Goal: Answer question/provide support: Share knowledge or assist other users

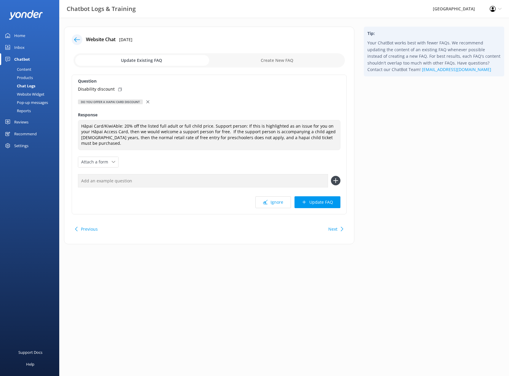
click at [30, 85] on div "Chat Logs" at bounding box center [20, 86] width 32 height 8
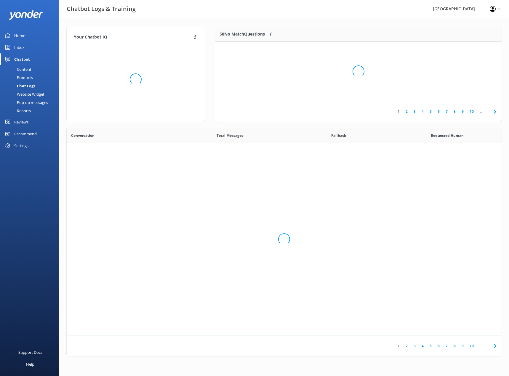
scroll to position [203, 431]
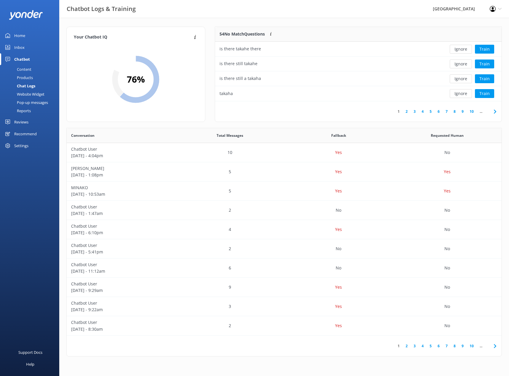
click at [22, 49] on div "Inbox" at bounding box center [19, 47] width 10 height 12
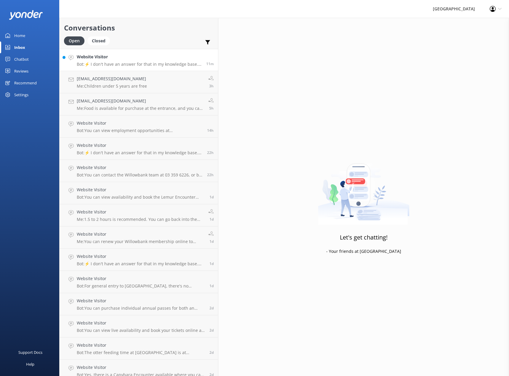
click at [125, 58] on h4 "Website Visitor" at bounding box center [139, 57] width 125 height 7
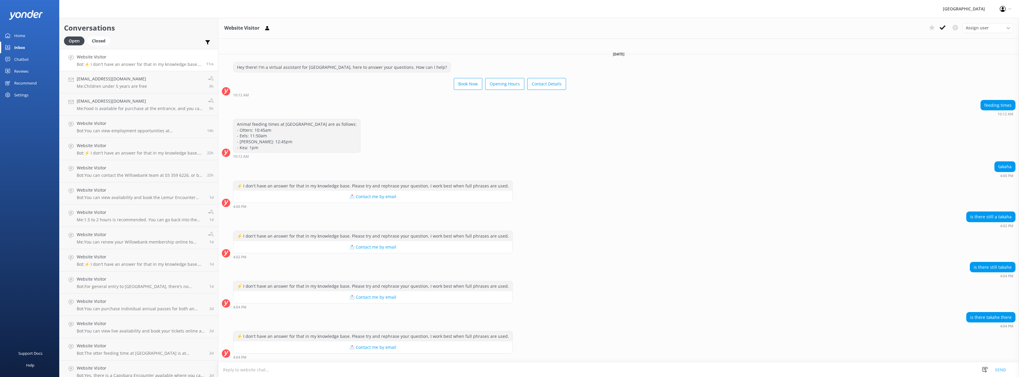
click at [218, 366] on textarea at bounding box center [618, 369] width 801 height 15
type textarea "Yes, but they can be tricky to find."
click at [509, 367] on button "Send" at bounding box center [1001, 369] width 22 height 15
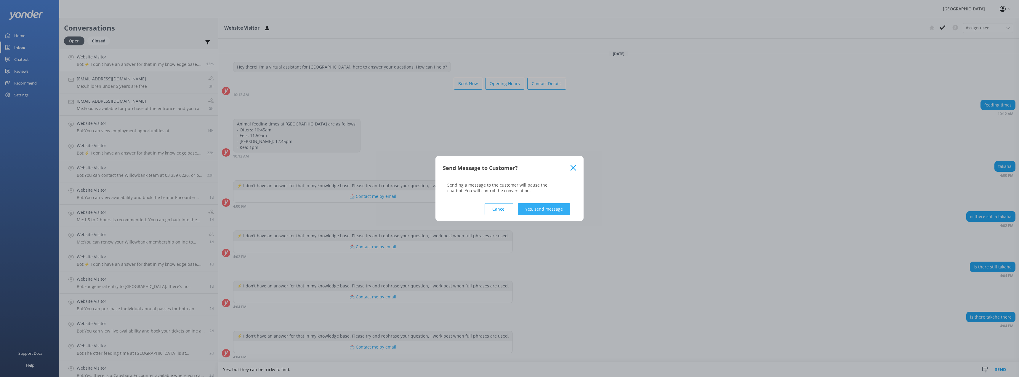
click at [509, 209] on button "Yes, send message" at bounding box center [544, 209] width 52 height 12
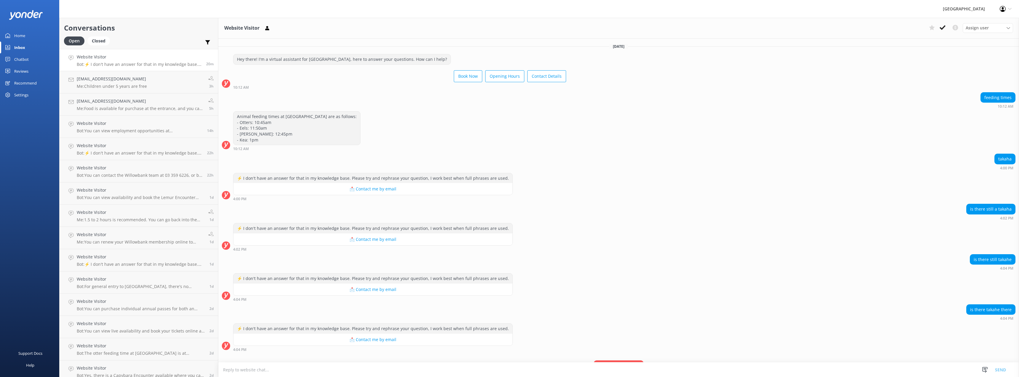
click at [25, 60] on div "Chatbot" at bounding box center [21, 59] width 15 height 12
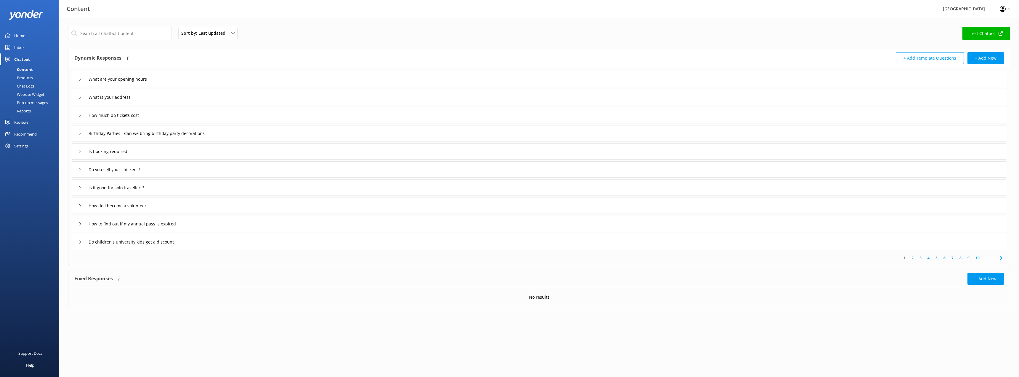
click at [27, 85] on div "Chat Logs" at bounding box center [19, 86] width 31 height 8
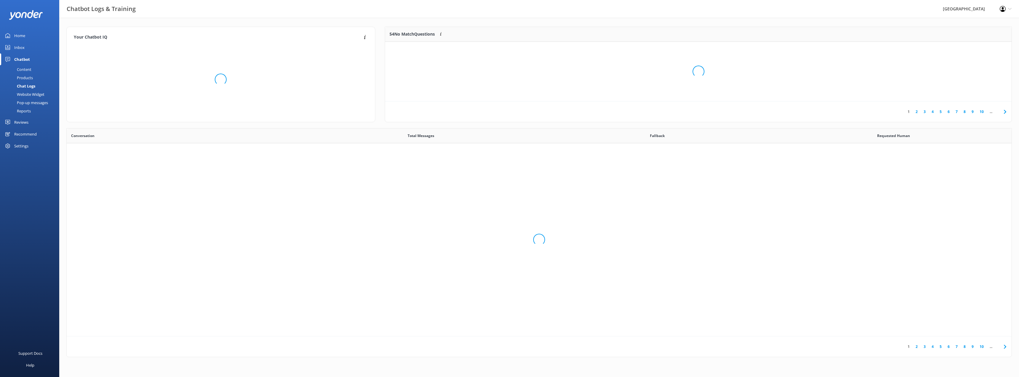
scroll to position [203, 941]
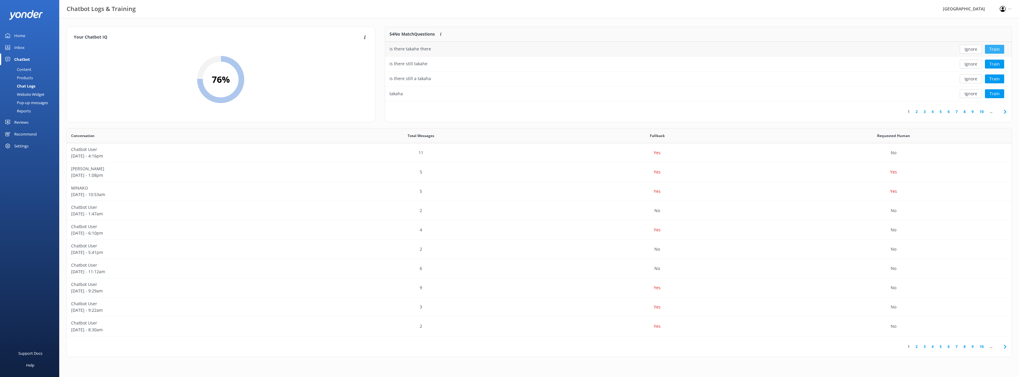
click at [509, 51] on button "Train" at bounding box center [994, 49] width 19 height 9
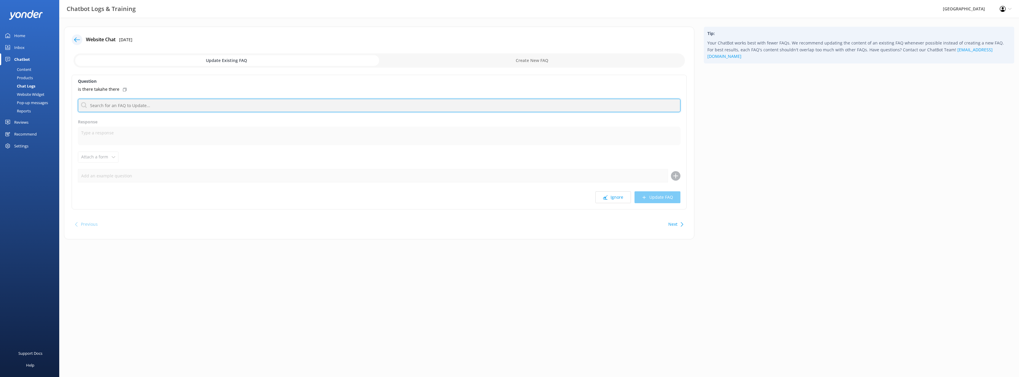
click at [144, 107] on input "text" at bounding box center [379, 105] width 603 height 13
click at [129, 107] on input "text" at bounding box center [379, 105] width 603 height 13
type input "Yes, there is [PERSON_NAME]."
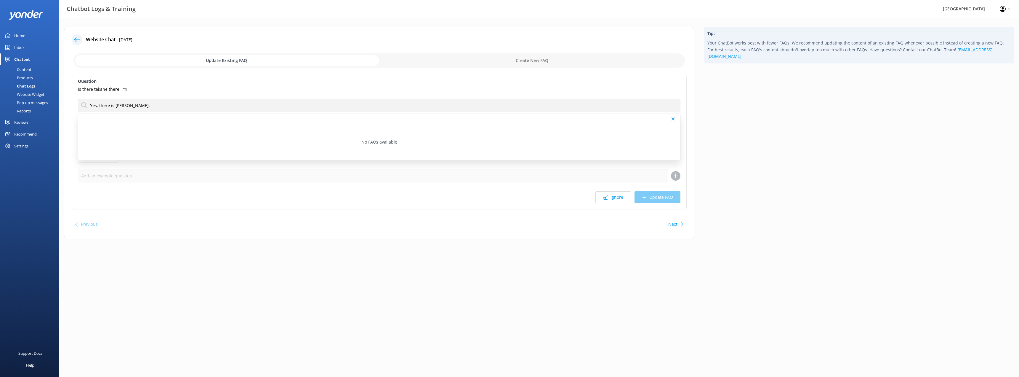
click at [477, 183] on div "Question is there takahe there Yes, there is [PERSON_NAME]. No FAQs available R…" at bounding box center [379, 142] width 615 height 135
click at [240, 87] on div "is there takahe there" at bounding box center [379, 89] width 603 height 7
click at [477, 59] on input "checkbox" at bounding box center [379, 60] width 612 height 14
checkbox input "true"
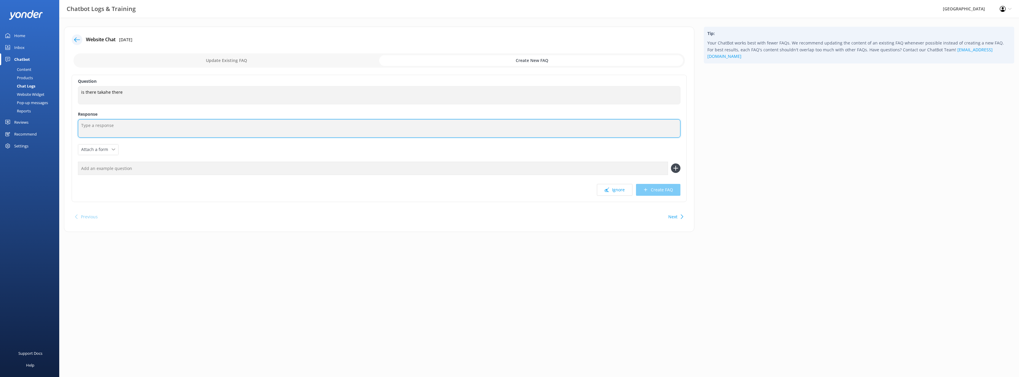
click at [116, 129] on textarea at bounding box center [379, 128] width 603 height 18
type textarea "Yes, there is [PERSON_NAME]."
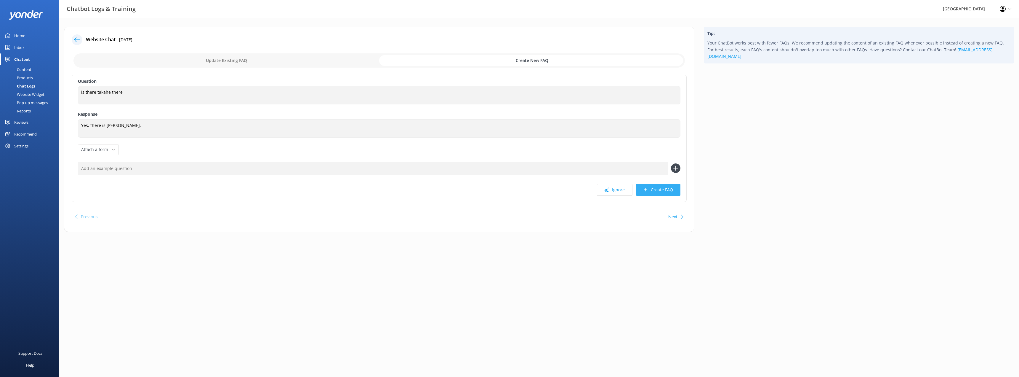
click at [509, 191] on button "Create FAQ" at bounding box center [658, 190] width 44 height 12
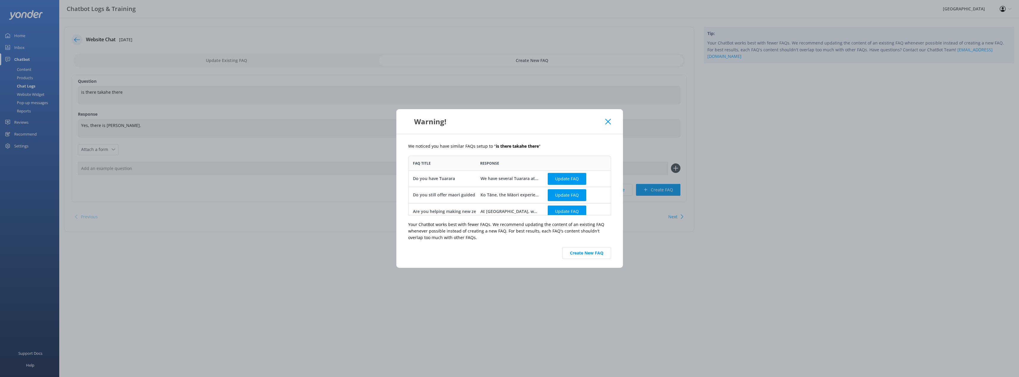
scroll to position [4, 0]
click at [509, 252] on button "Create New FAQ" at bounding box center [586, 253] width 49 height 12
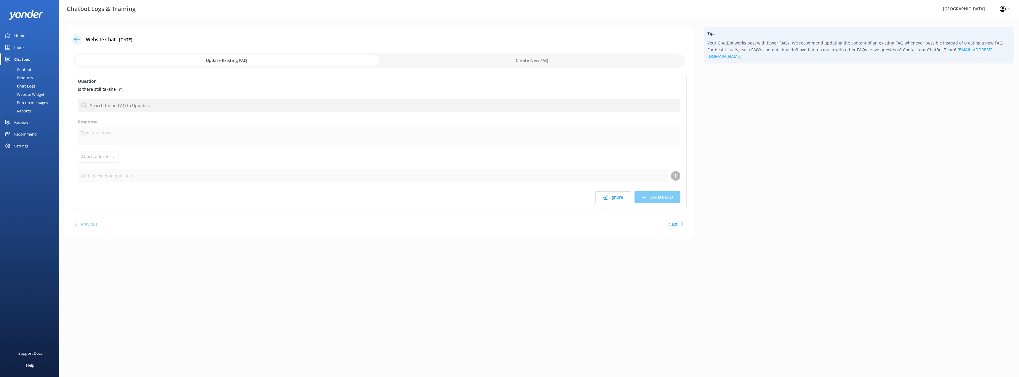
click at [25, 86] on div "Chat Logs" at bounding box center [20, 86] width 32 height 8
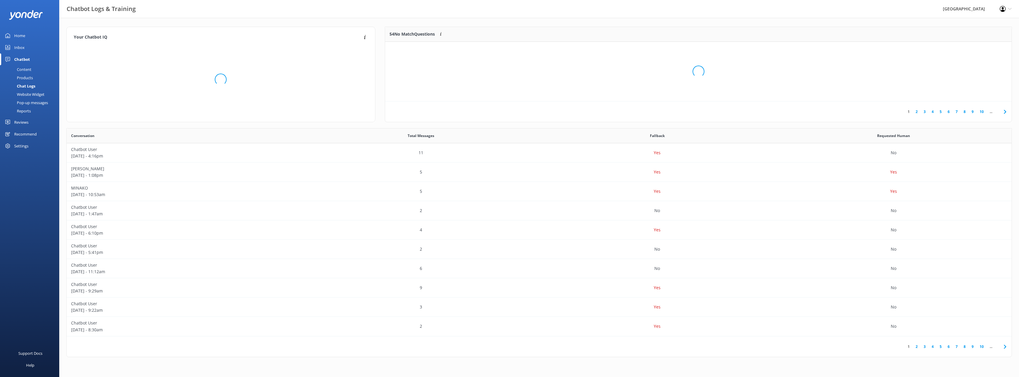
scroll to position [203, 941]
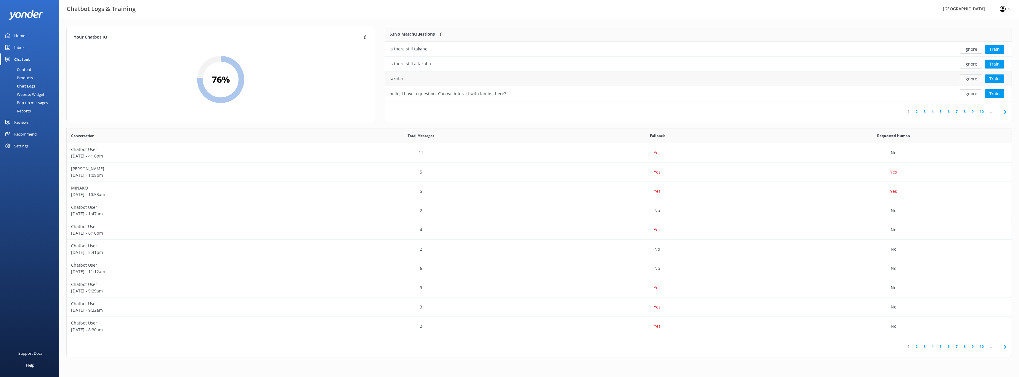
click at [509, 78] on button "Ignore" at bounding box center [971, 78] width 22 height 9
click at [509, 112] on icon at bounding box center [1005, 111] width 7 height 7
click at [509, 112] on link "10" at bounding box center [982, 112] width 10 height 6
click at [475, 93] on div "I’m planning to visit on [DATE]. Could you please let me know the following: •A…" at bounding box center [574, 93] width 368 height 7
click at [509, 95] on button "Train" at bounding box center [994, 93] width 19 height 9
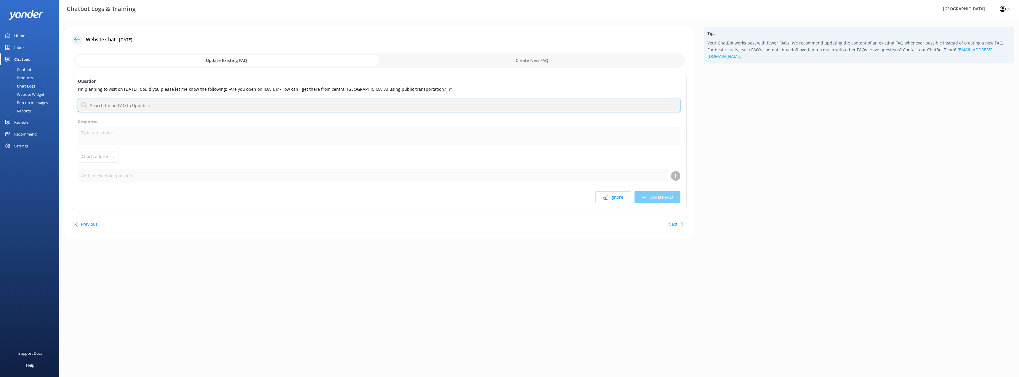
click at [124, 108] on input "text" at bounding box center [379, 105] width 603 height 13
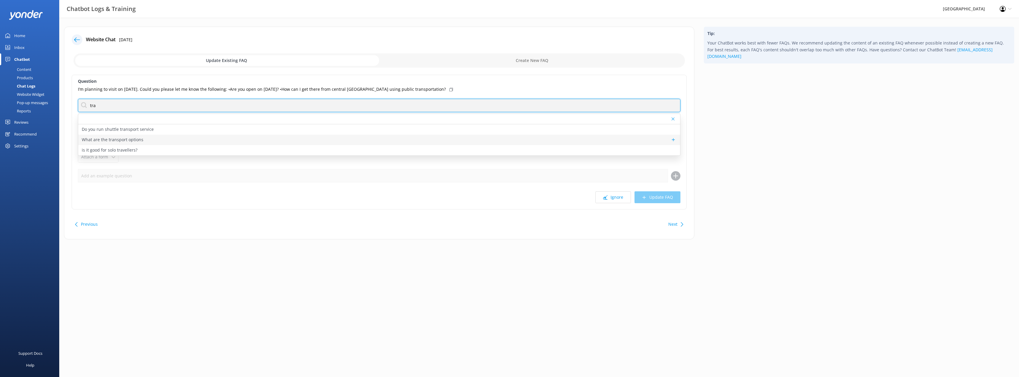
type input "tra"
click at [129, 137] on p "What are the transport options" at bounding box center [113, 139] width 62 height 7
type textarea "Willowbank offers various transport options: •Shuttle: Travel easily with CHC S…"
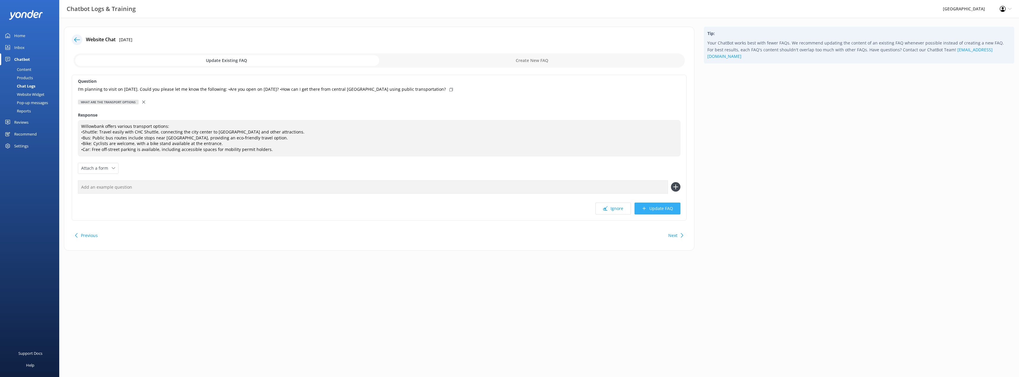
click at [509, 208] on button "Update FAQ" at bounding box center [658, 208] width 46 height 12
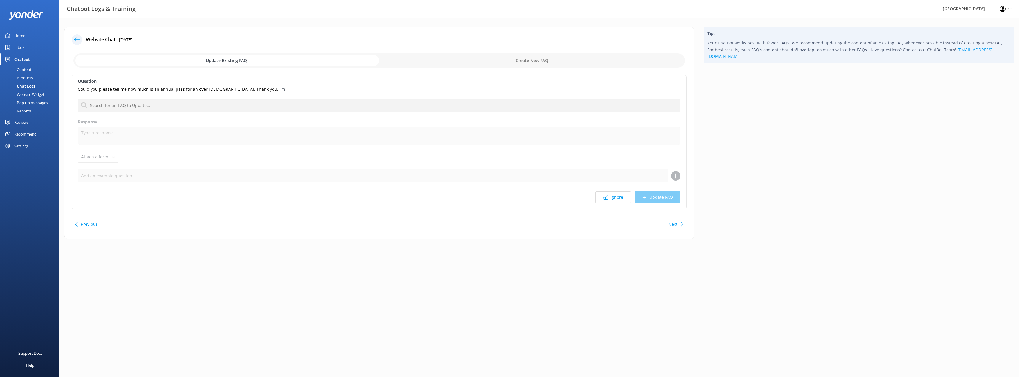
click at [20, 36] on div "Home" at bounding box center [19, 36] width 11 height 12
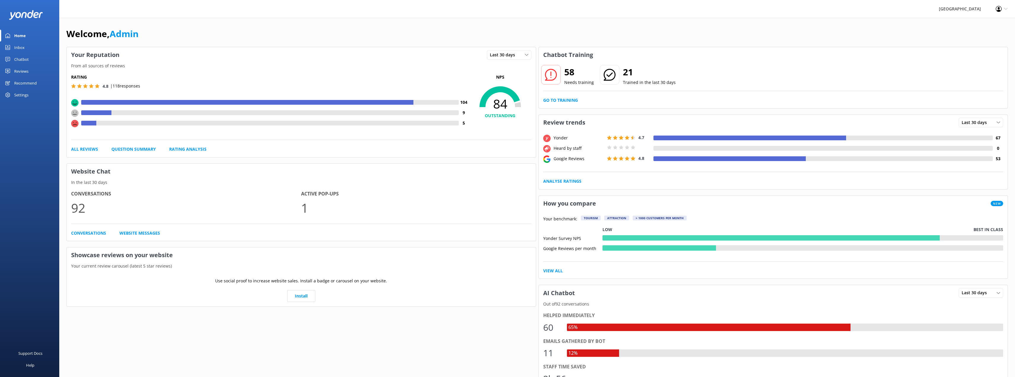
click at [20, 61] on div "Chatbot" at bounding box center [21, 59] width 15 height 12
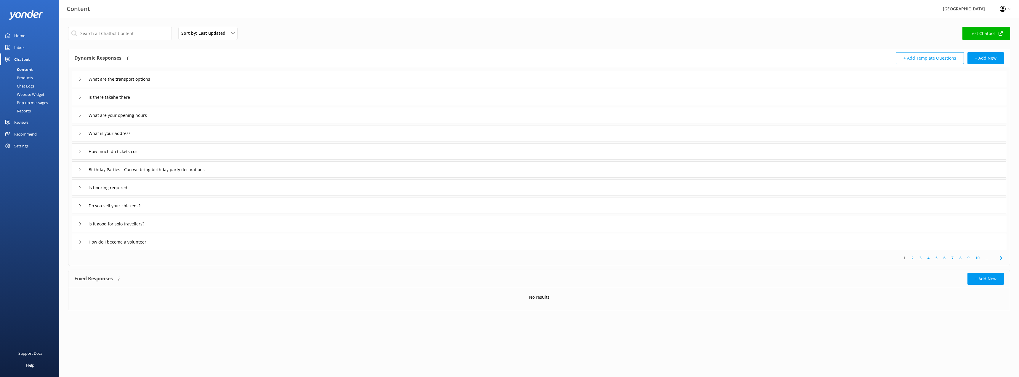
click at [30, 86] on div "Chat Logs" at bounding box center [19, 86] width 31 height 8
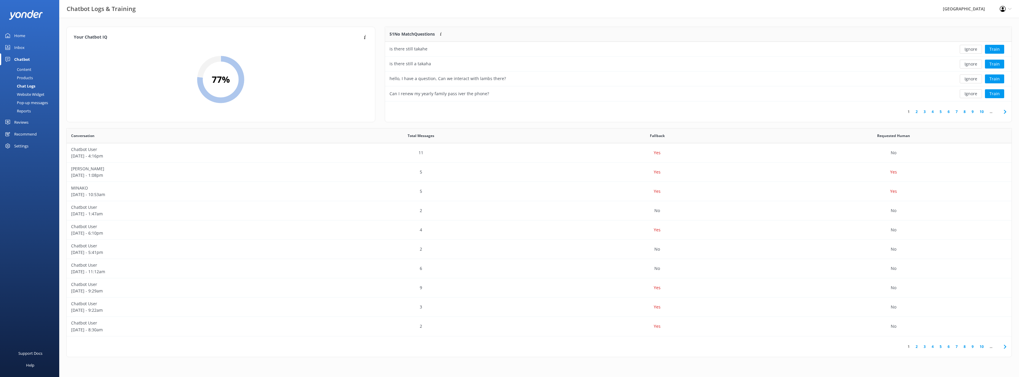
scroll to position [203, 941]
click at [509, 92] on button "Train" at bounding box center [994, 93] width 19 height 9
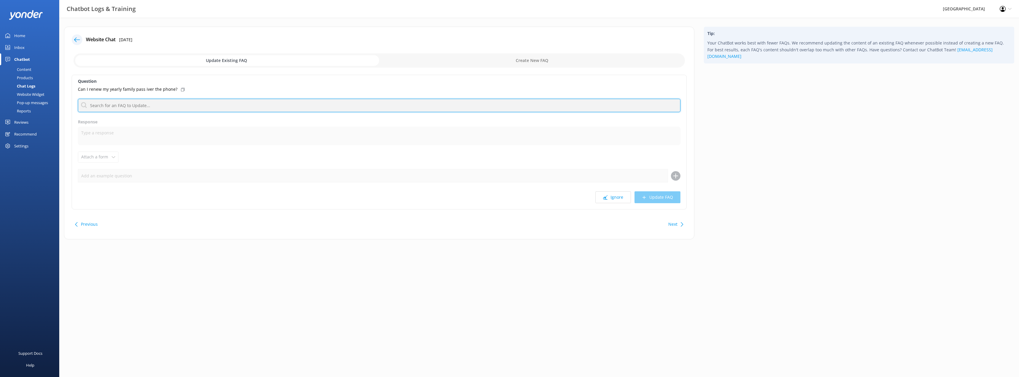
click at [138, 105] on input "text" at bounding box center [379, 105] width 603 height 13
type input "annual pass"
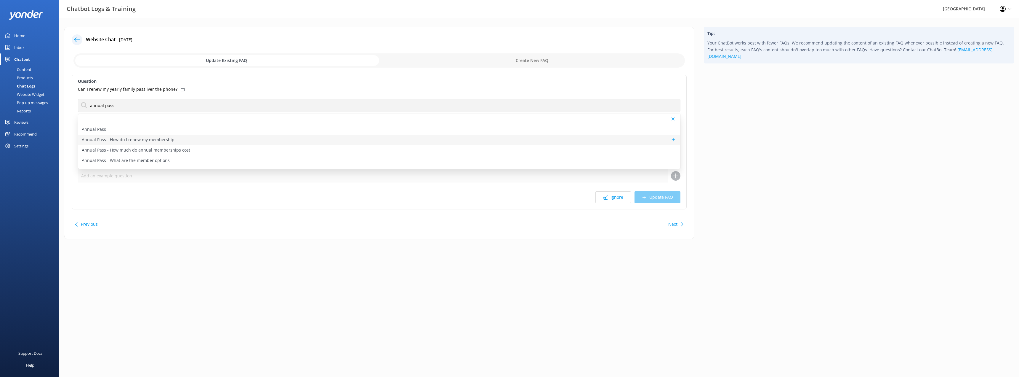
click at [137, 139] on p "Annual Pass - How do I renew my membership" at bounding box center [128, 139] width 93 height 7
type textarea "You can renew your Willowbank membership online to receive a 10% discount at [U…"
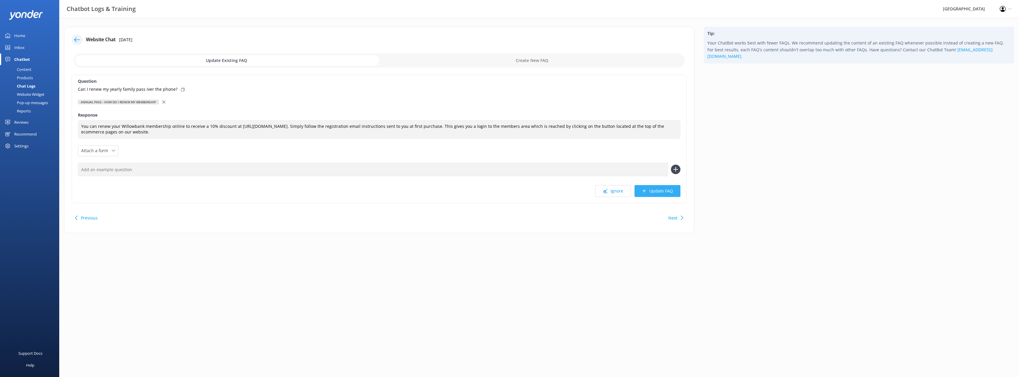
click at [509, 193] on button "Update FAQ" at bounding box center [658, 191] width 46 height 12
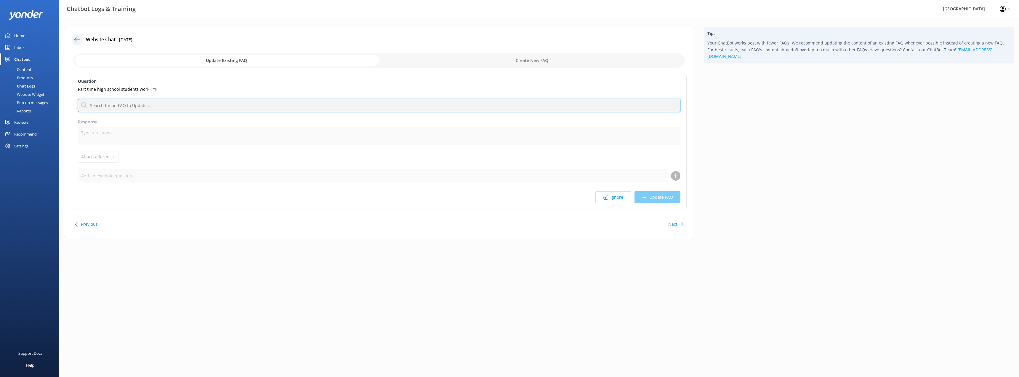
click at [149, 107] on input "text" at bounding box center [379, 105] width 603 height 13
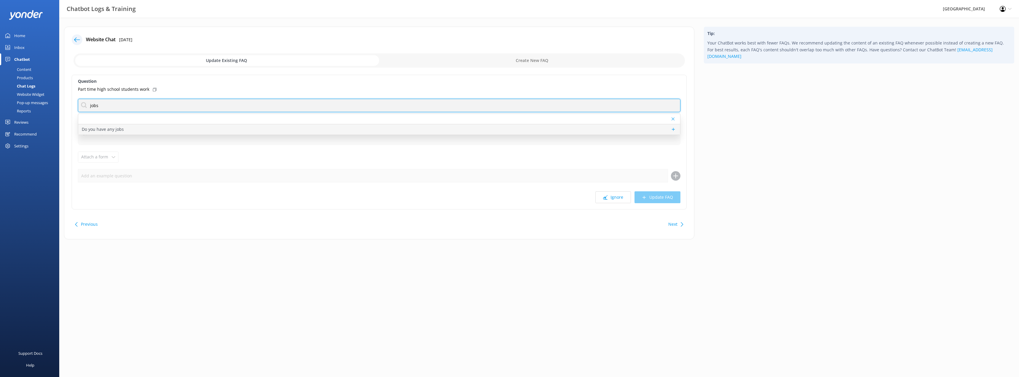
type input "jobs"
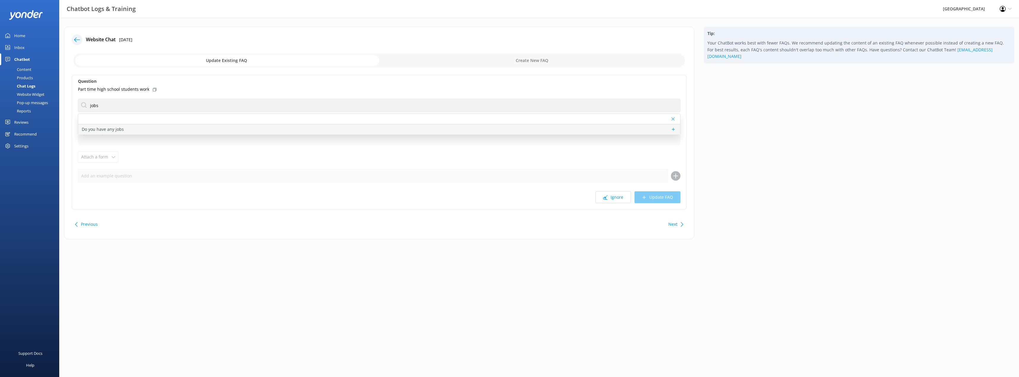
click at [103, 128] on p "Do you have any jobs" at bounding box center [103, 129] width 42 height 7
type textarea "If you’re passionate about wildlife, eager to learn, and want to make a differe…"
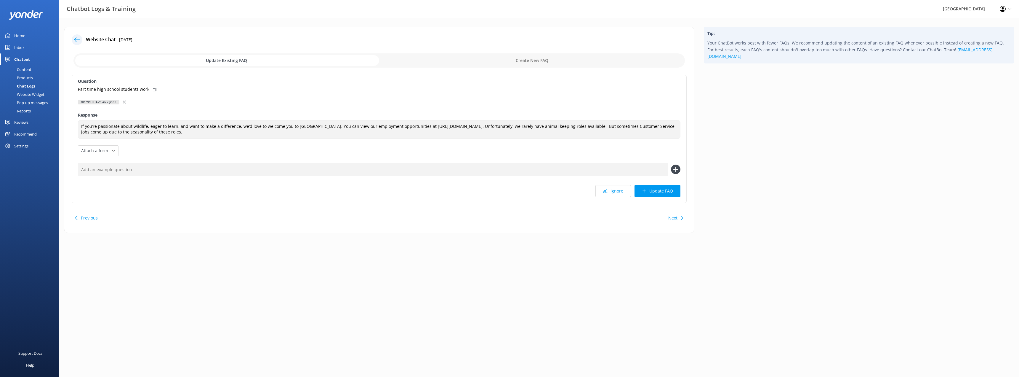
click at [123, 100] on icon at bounding box center [124, 101] width 3 height 3
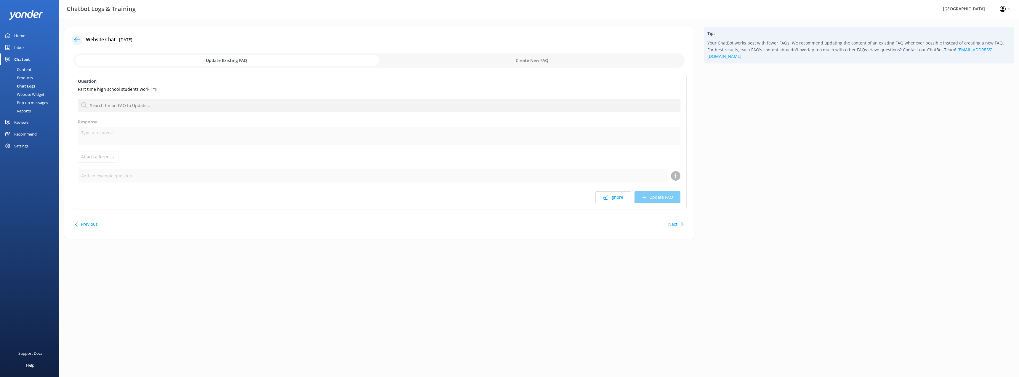
click at [509, 223] on div "Next" at bounding box center [675, 224] width 18 height 12
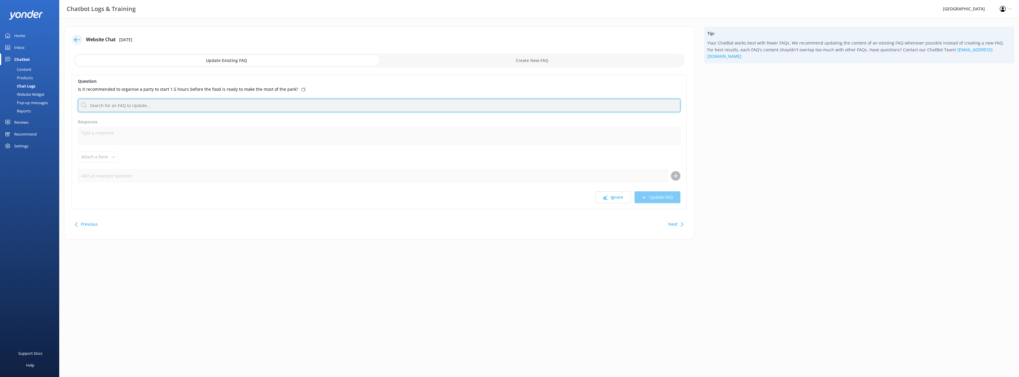
click at [165, 104] on input "text" at bounding box center [379, 105] width 603 height 13
type input "bir"
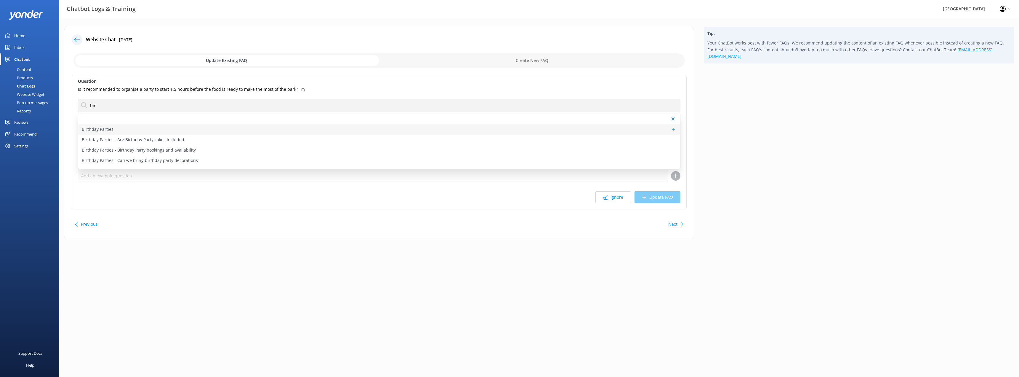
click at [100, 131] on p "Birthday Parties" at bounding box center [98, 129] width 32 height 7
type textarea "Kids love Willowbank! Celebrate their special day with a fun-filled birthday pa…"
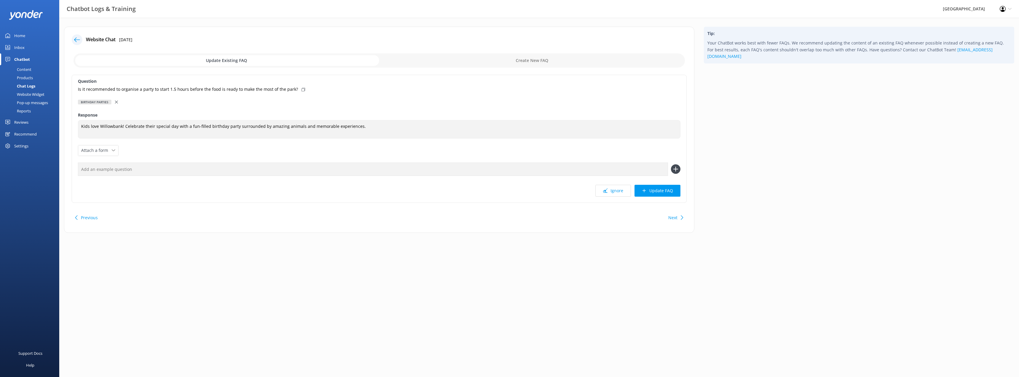
click at [113, 100] on div "Birthday Parties" at bounding box center [379, 102] width 603 height 7
click at [116, 101] on icon at bounding box center [116, 101] width 3 height 3
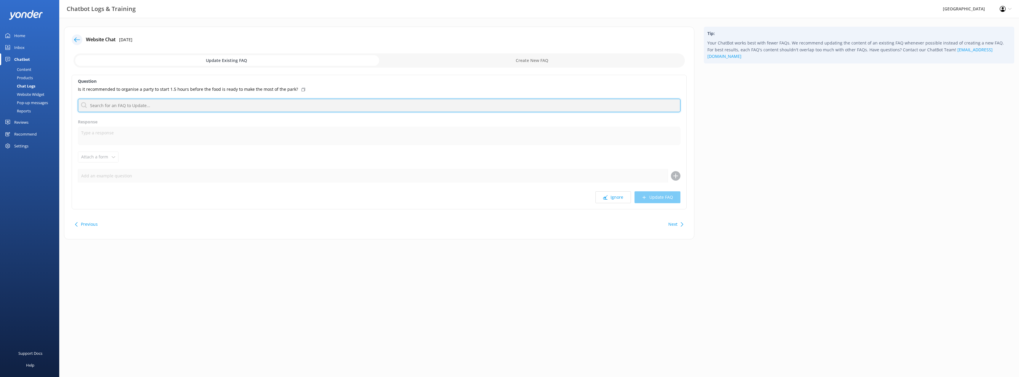
click at [115, 104] on input "text" at bounding box center [379, 105] width 603 height 13
type input "birthday"
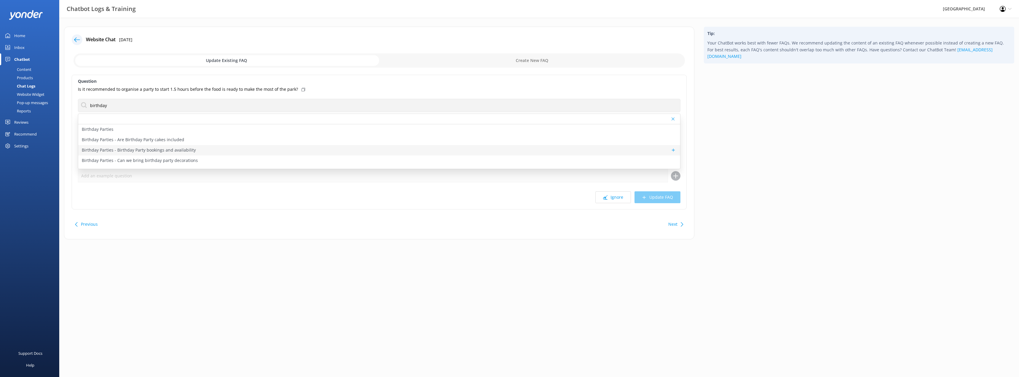
click at [126, 150] on p "Birthday Parties - Birthday Party bookings and availability" at bounding box center [139, 150] width 114 height 7
type textarea "To book a Willowbank birthday party: 1. Call [PHONE_NUMBER] to check availabili…"
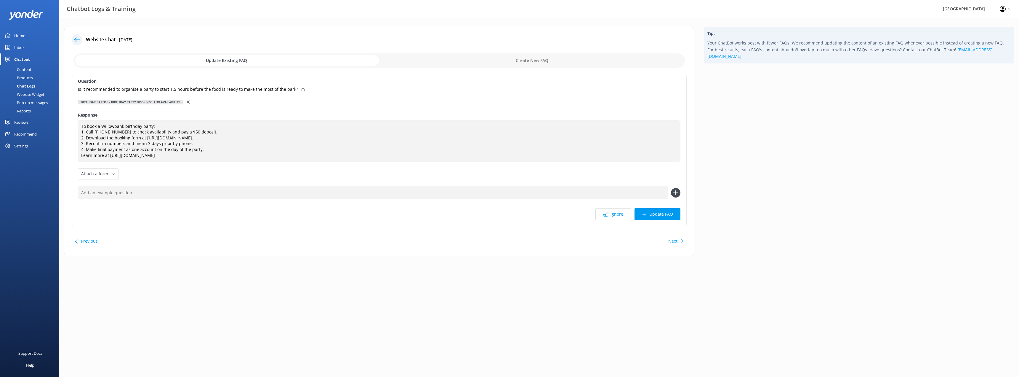
click at [187, 102] on icon at bounding box center [188, 101] width 3 height 3
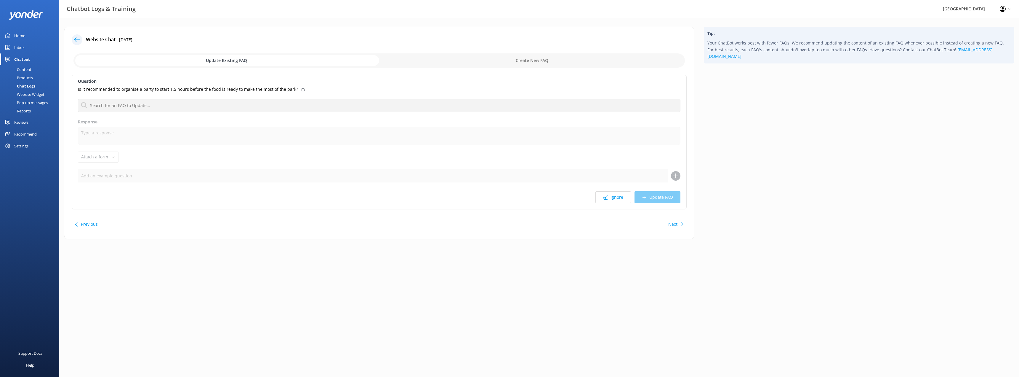
click at [509, 226] on button "Next" at bounding box center [673, 224] width 9 height 12
click at [509, 199] on button "Ignore" at bounding box center [614, 197] width 36 height 12
click at [509, 224] on button "Next" at bounding box center [673, 224] width 9 height 12
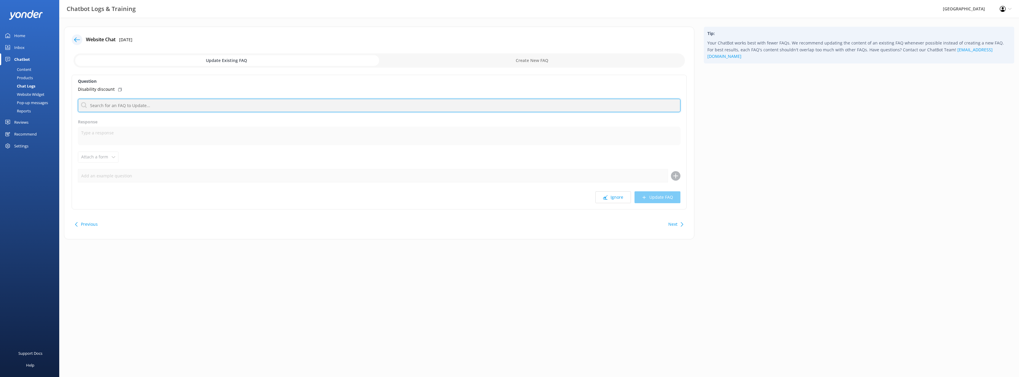
click at [149, 105] on input "text" at bounding box center [379, 105] width 603 height 13
type input "Hapai Card"
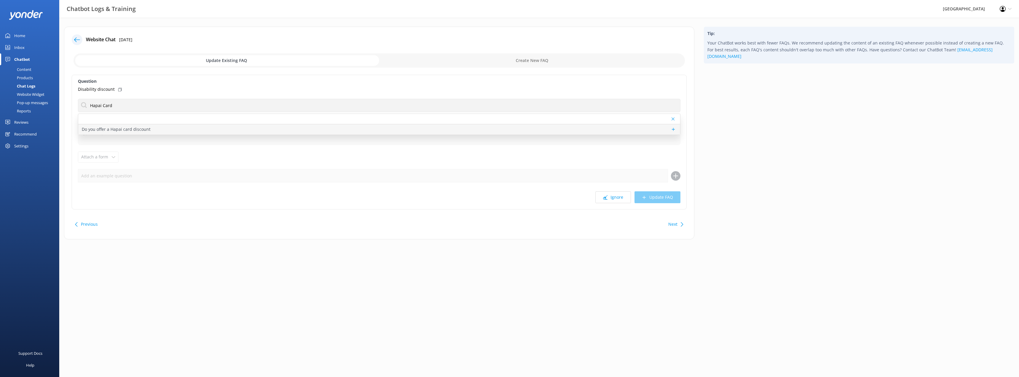
click at [119, 131] on p "Do you offer a Hapai card discount" at bounding box center [116, 129] width 69 height 7
type textarea "Hāpai Card/KiwiAble: 20% off the listed full adult or full child price. Support…"
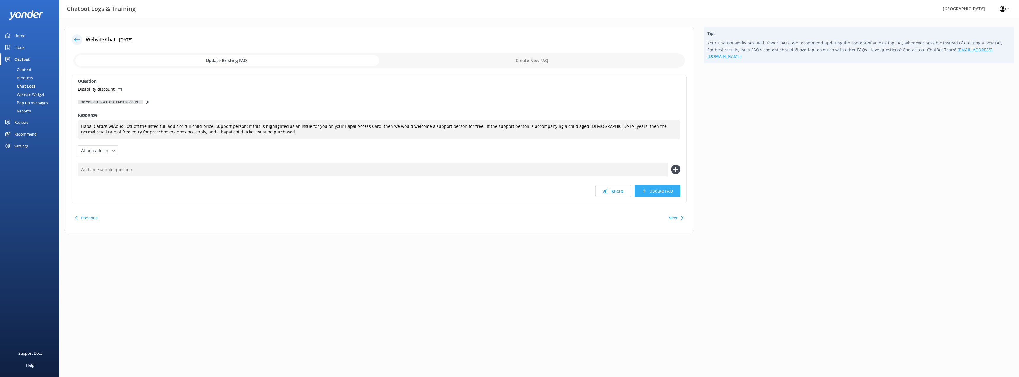
click at [509, 192] on button "Update FAQ" at bounding box center [658, 191] width 46 height 12
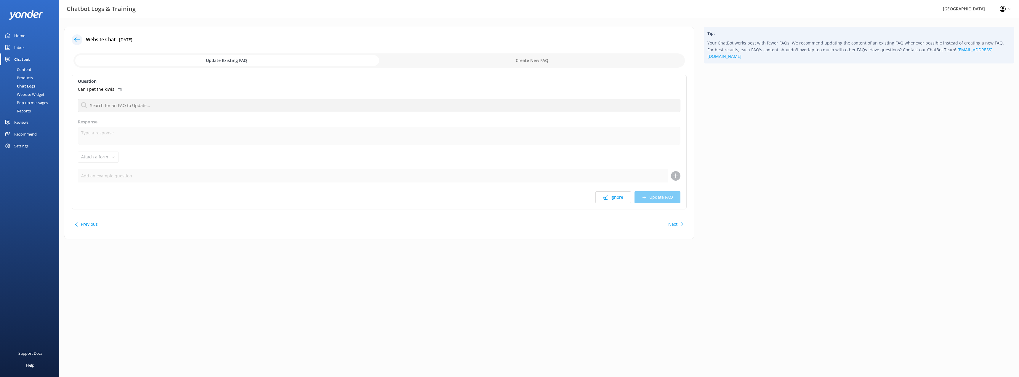
click at [509, 224] on button "Next" at bounding box center [673, 224] width 9 height 12
click at [509, 199] on button "Ignore" at bounding box center [614, 197] width 36 height 12
click at [509, 224] on button "Next" at bounding box center [673, 224] width 9 height 12
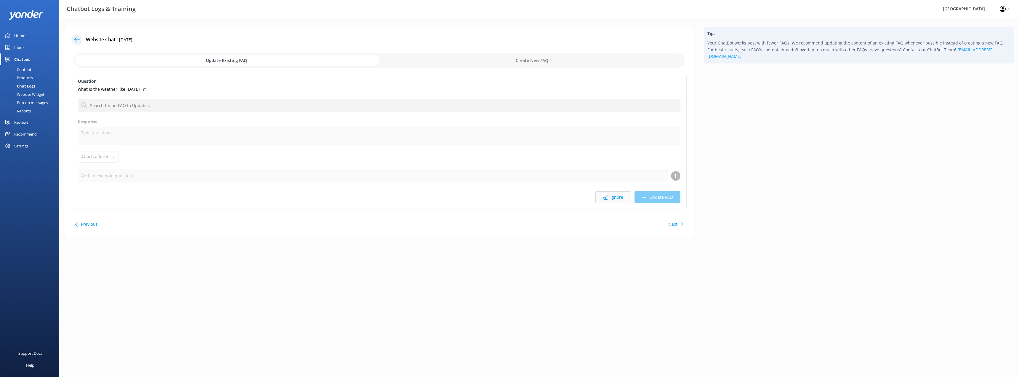
click at [509, 199] on button "Ignore" at bounding box center [614, 197] width 36 height 12
click at [88, 226] on button "Previous" at bounding box center [89, 224] width 17 height 12
click at [509, 224] on button "Next" at bounding box center [673, 224] width 9 height 12
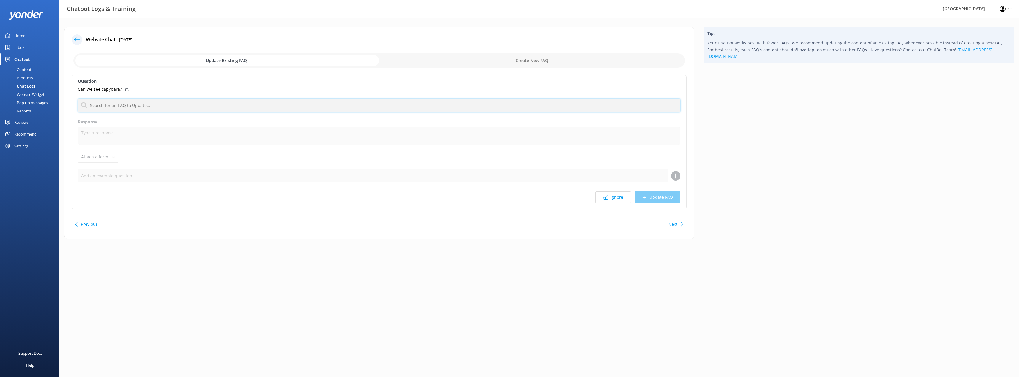
click at [152, 106] on input "text" at bounding box center [379, 105] width 603 height 13
type input "capy"
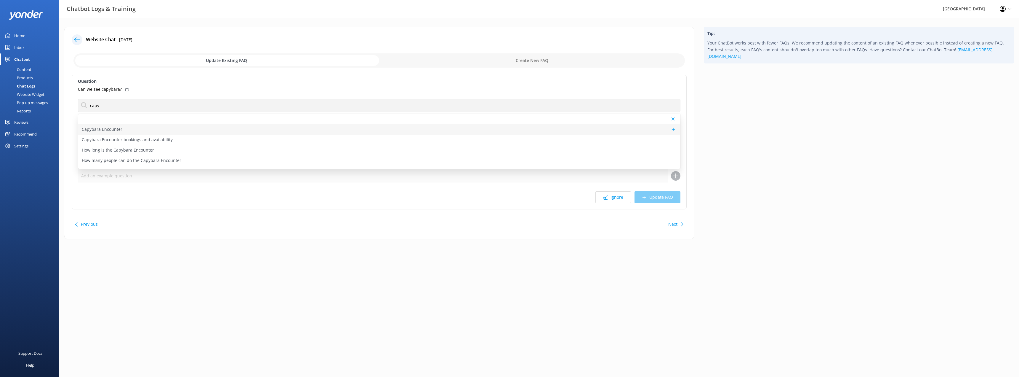
click at [118, 129] on p "Capybara Encounter" at bounding box center [102, 129] width 41 height 7
type textarea "A keeper will guide you into the capybara enclosure where you will be provided …"
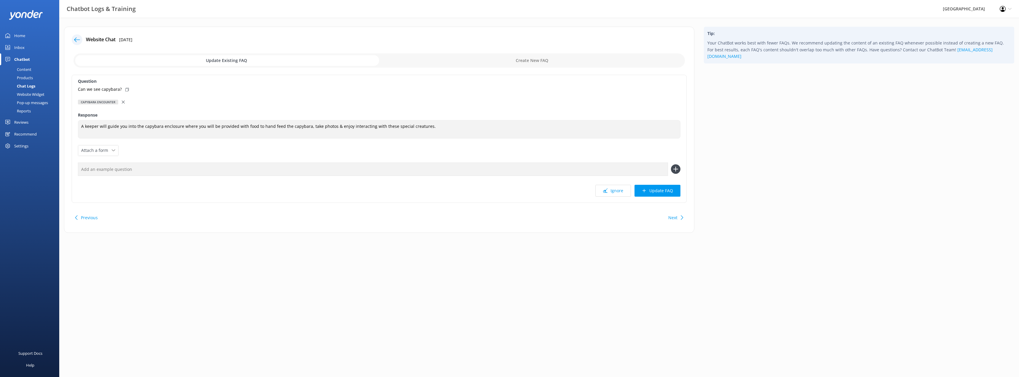
click at [122, 100] on icon at bounding box center [123, 101] width 3 height 3
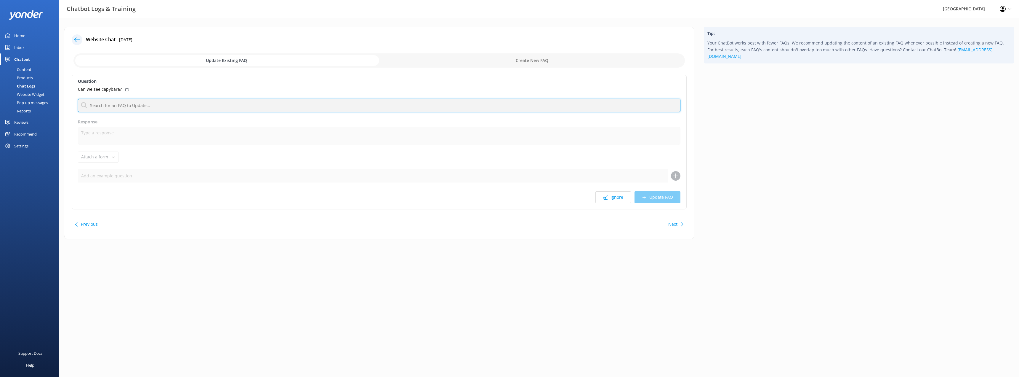
click at [120, 108] on input "text" at bounding box center [379, 105] width 603 height 13
type input "capy"
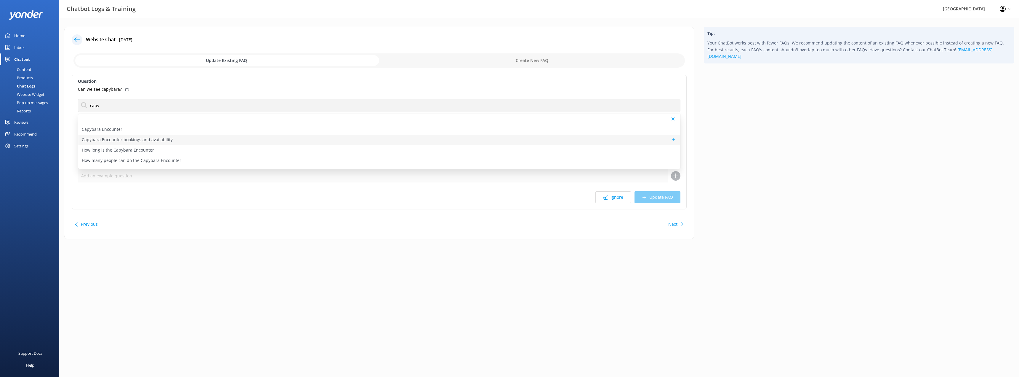
click at [144, 138] on p "Capybara Encounter bookings and availability" at bounding box center [127, 139] width 91 height 7
type textarea "You can view availability and book the Capybara Encounter online at [URL][DOMAI…"
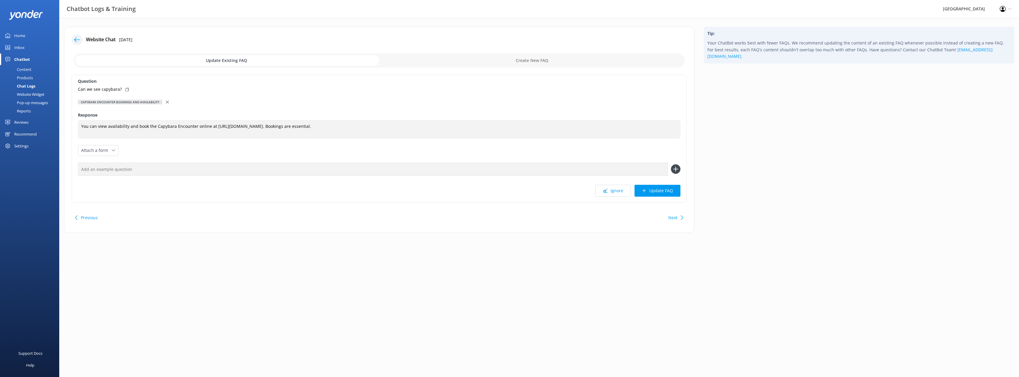
click at [164, 102] on div "Capybara Encounter bookings and availability" at bounding box center [379, 102] width 603 height 7
click at [166, 101] on icon at bounding box center [167, 101] width 3 height 3
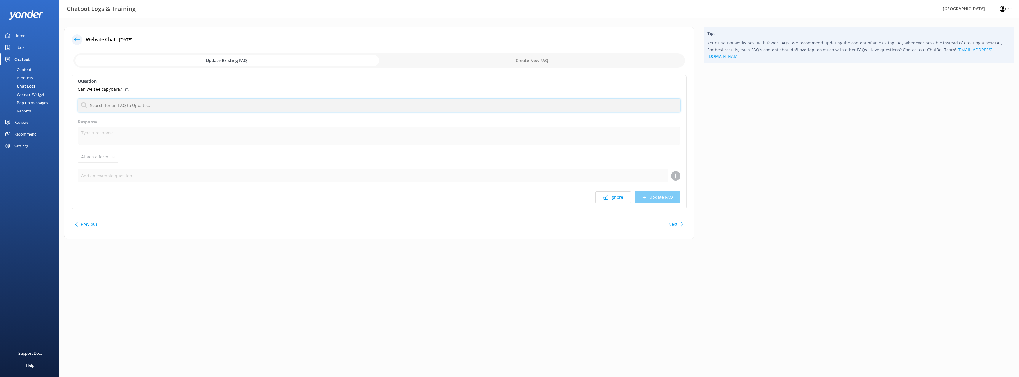
click at [152, 105] on input "text" at bounding box center [379, 105] width 603 height 13
type input "capybara"
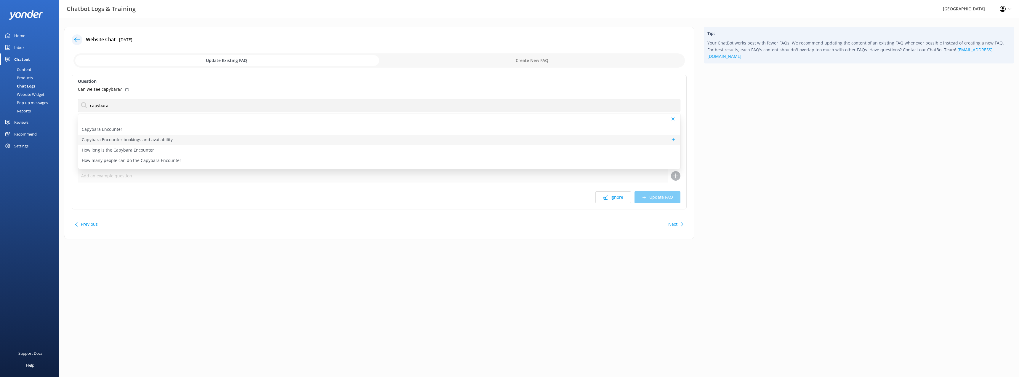
click at [140, 140] on p "Capybara Encounter bookings and availability" at bounding box center [127, 139] width 91 height 7
type textarea "You can view availability and book the Capybara Encounter online at [URL][DOMAI…"
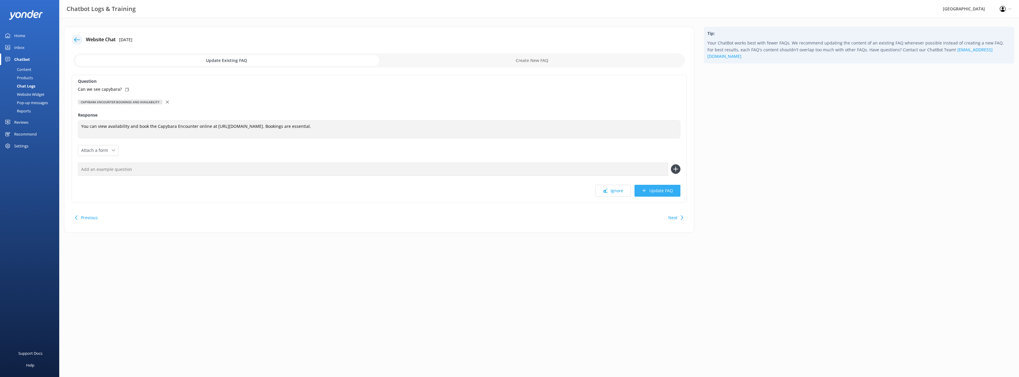
click at [509, 191] on button "Update FAQ" at bounding box center [658, 191] width 46 height 12
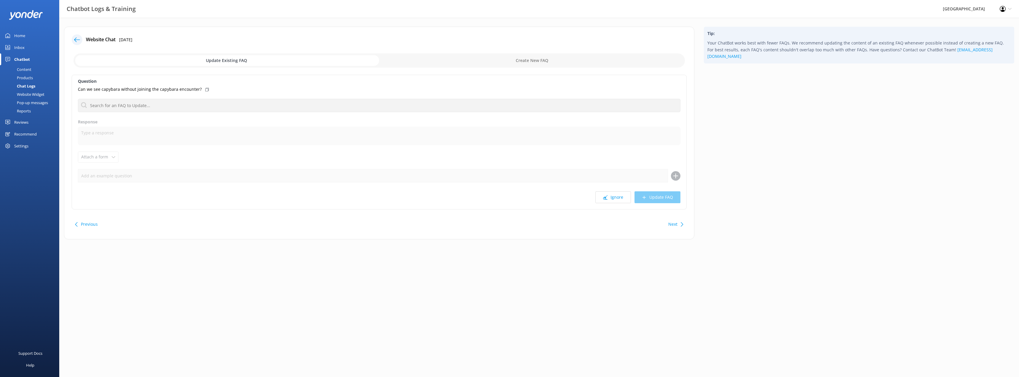
click at [507, 56] on input "checkbox" at bounding box center [379, 60] width 612 height 14
checkbox input "true"
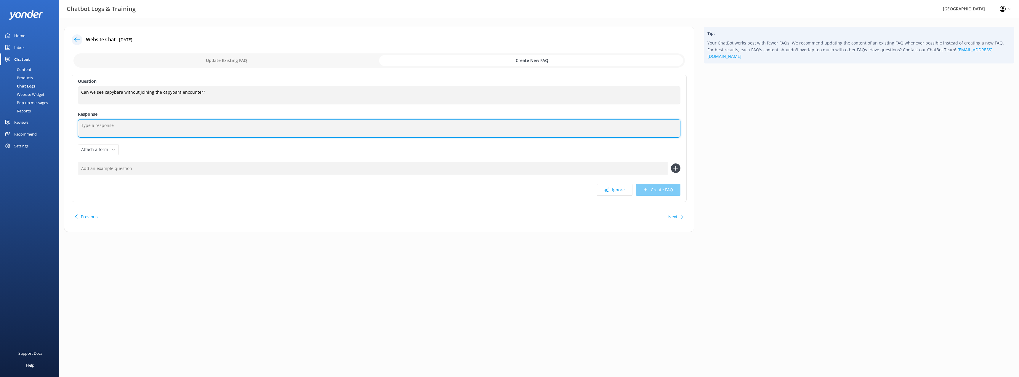
click at [113, 125] on textarea at bounding box center [379, 128] width 603 height 18
type textarea "Y"
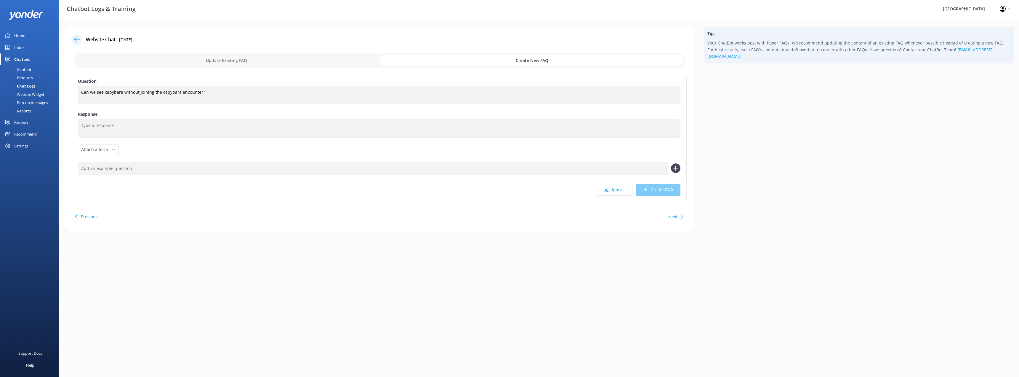
click at [509, 215] on div "Next" at bounding box center [675, 217] width 18 height 12
checkbox input "false"
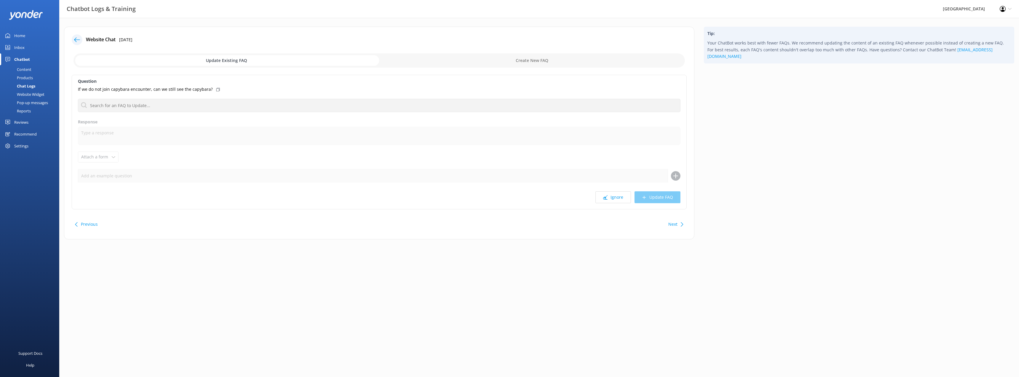
click at [509, 225] on button "Next" at bounding box center [673, 224] width 9 height 12
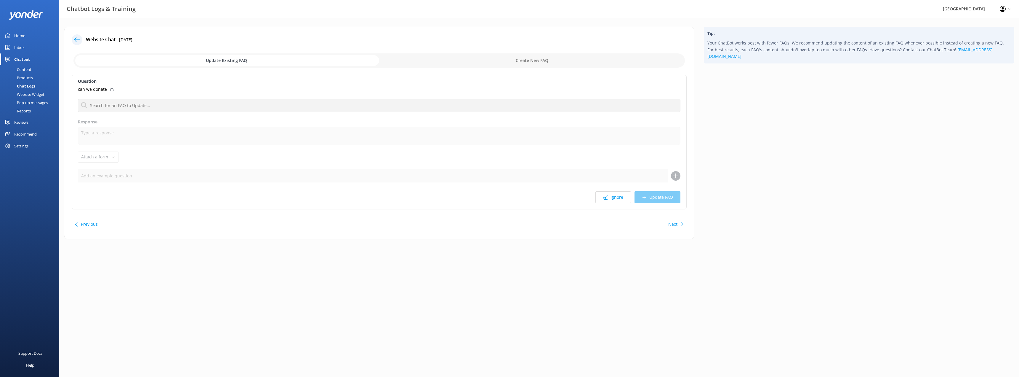
click at [509, 223] on button "Next" at bounding box center [673, 224] width 9 height 12
click at [509, 225] on button "Next" at bounding box center [673, 224] width 9 height 12
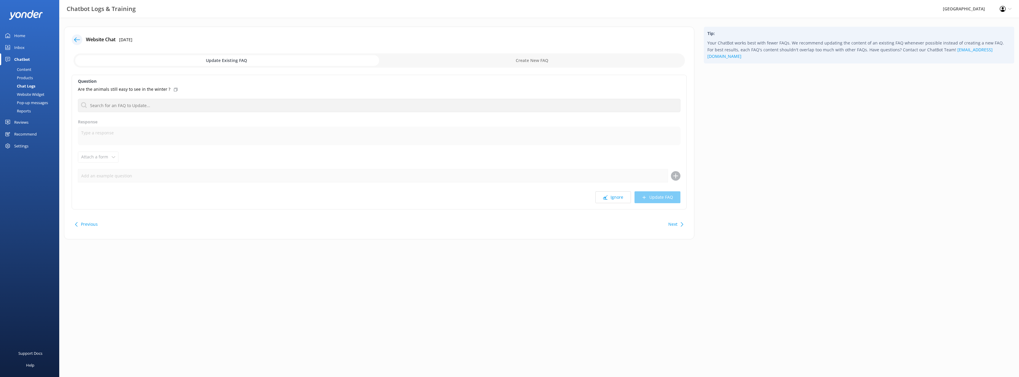
click at [509, 225] on button "Next" at bounding box center [673, 224] width 9 height 12
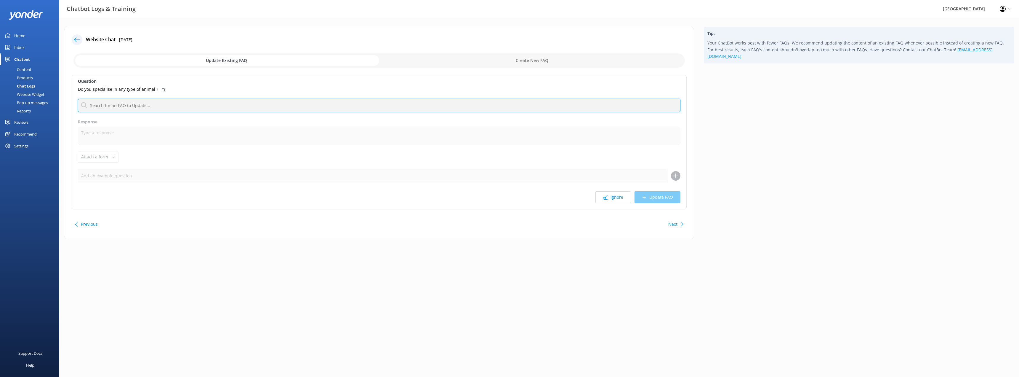
click at [174, 106] on input "text" at bounding box center [379, 105] width 603 height 13
type input "animals"
drag, startPoint x: 112, startPoint y: 105, endPoint x: 83, endPoint y: 104, distance: 29.4
click at [83, 104] on input "animals" at bounding box center [379, 105] width 603 height 13
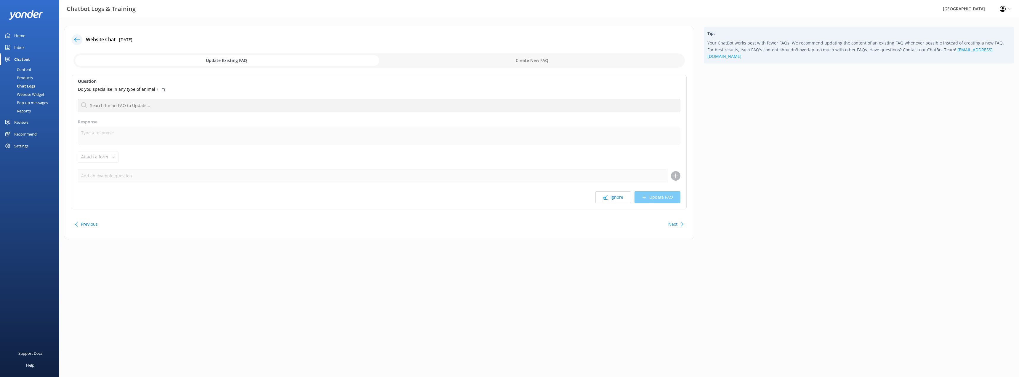
click at [509, 60] on input "checkbox" at bounding box center [379, 60] width 612 height 14
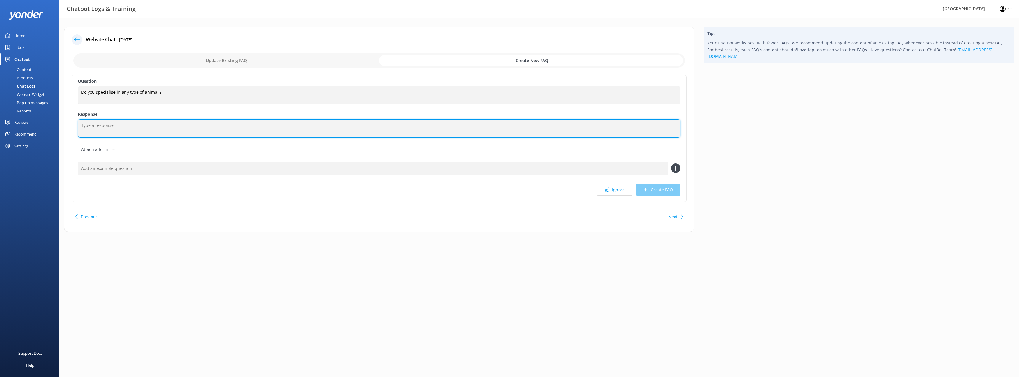
click at [107, 132] on textarea at bounding box center [379, 128] width 603 height 18
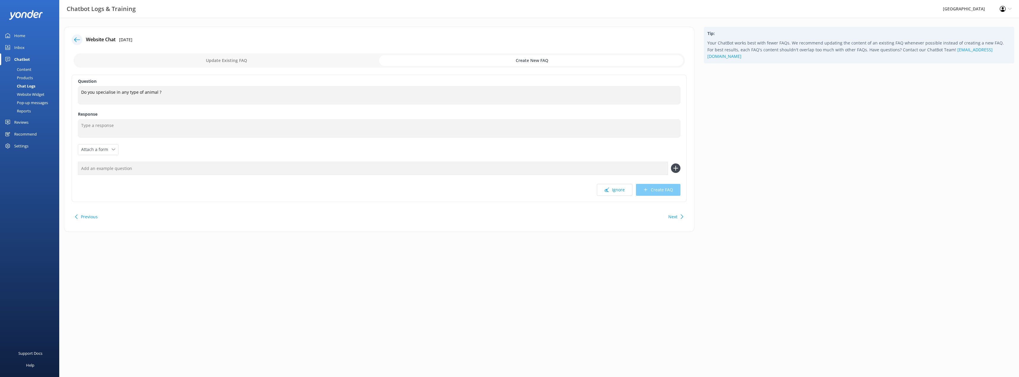
click at [509, 218] on button "Next" at bounding box center [673, 217] width 9 height 12
checkbox input "false"
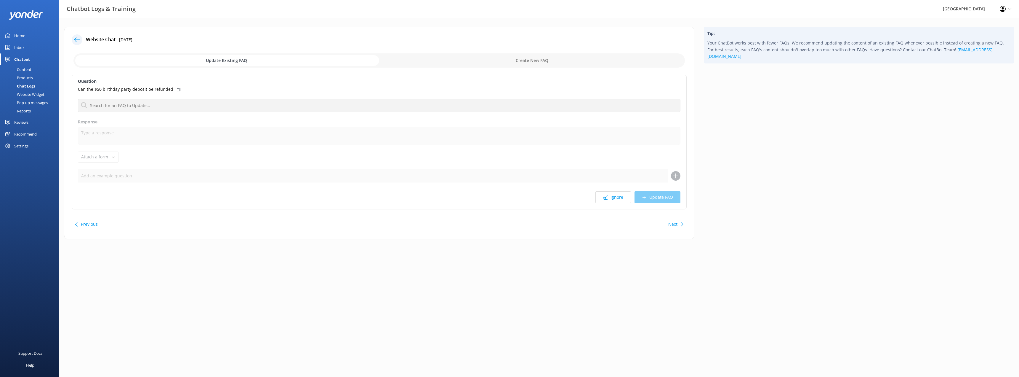
click at [509, 218] on div "Previous Next" at bounding box center [379, 224] width 615 height 17
click at [509, 225] on button "Next" at bounding box center [673, 224] width 9 height 12
click at [509, 223] on button "Next" at bounding box center [673, 224] width 9 height 12
click at [509, 200] on button "Ignore" at bounding box center [614, 197] width 36 height 12
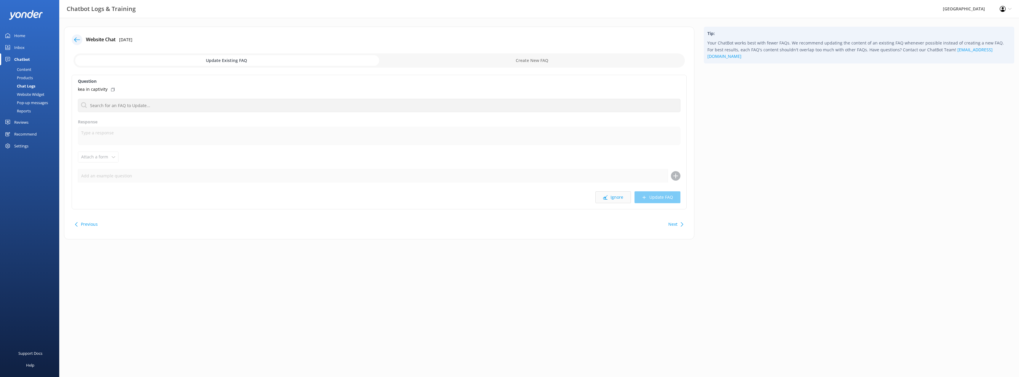
click at [509, 199] on button "Ignore" at bounding box center [614, 197] width 36 height 12
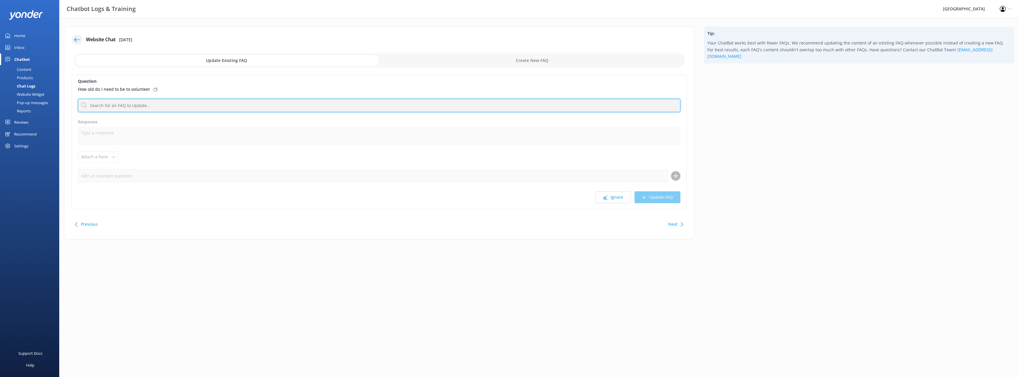
click at [124, 106] on input "text" at bounding box center [379, 105] width 603 height 13
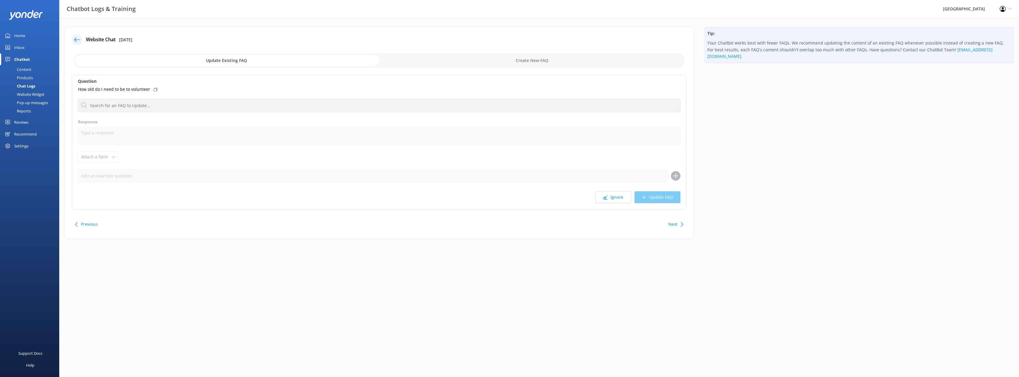
click at [497, 56] on input "checkbox" at bounding box center [379, 60] width 612 height 14
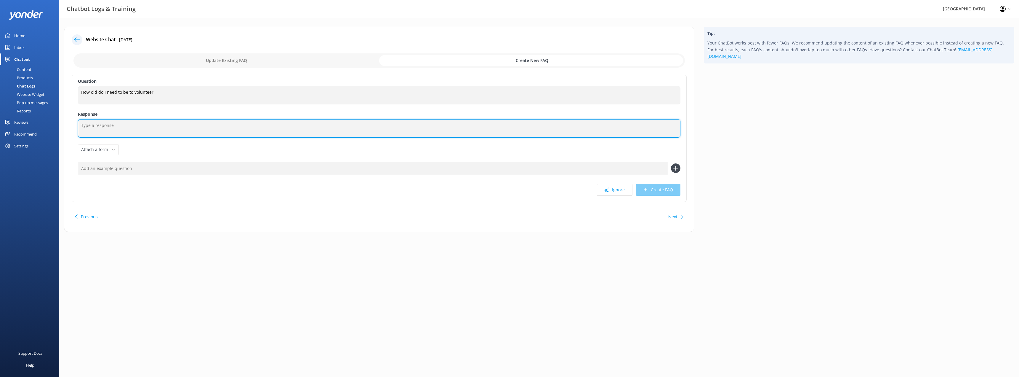
click at [103, 129] on textarea at bounding box center [379, 128] width 603 height 18
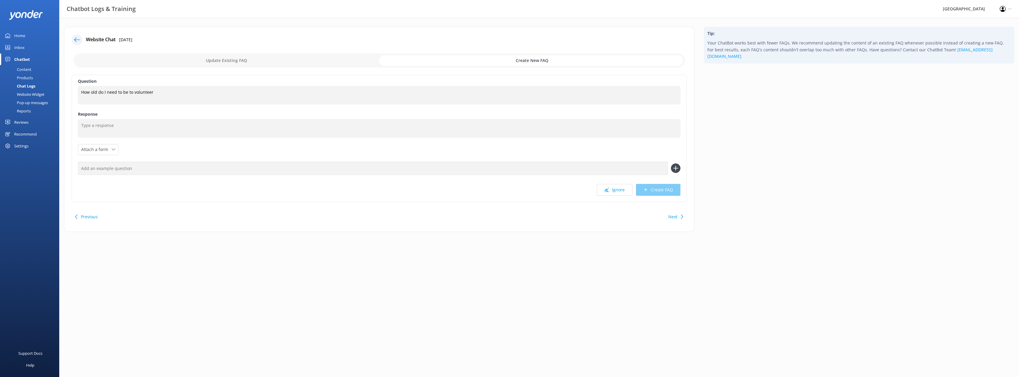
click at [231, 59] on input "checkbox" at bounding box center [379, 60] width 612 height 14
checkbox input "false"
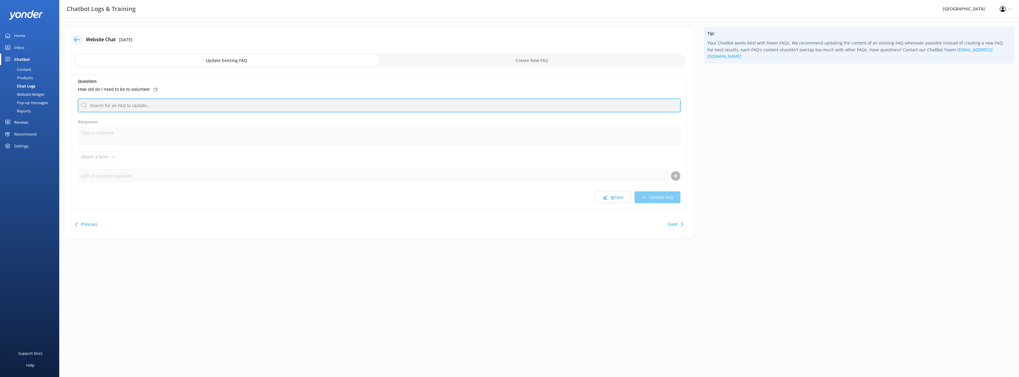
click at [151, 104] on input "text" at bounding box center [379, 105] width 603 height 13
type input "volunt"
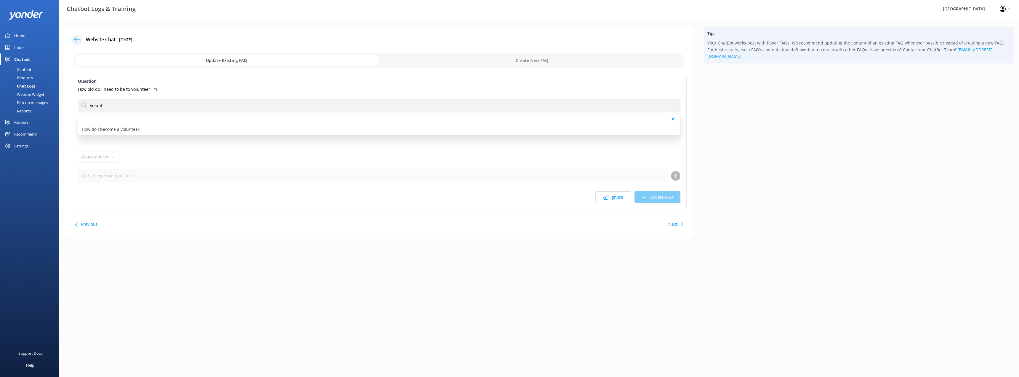
click at [503, 64] on input "checkbox" at bounding box center [379, 60] width 612 height 14
checkbox input "true"
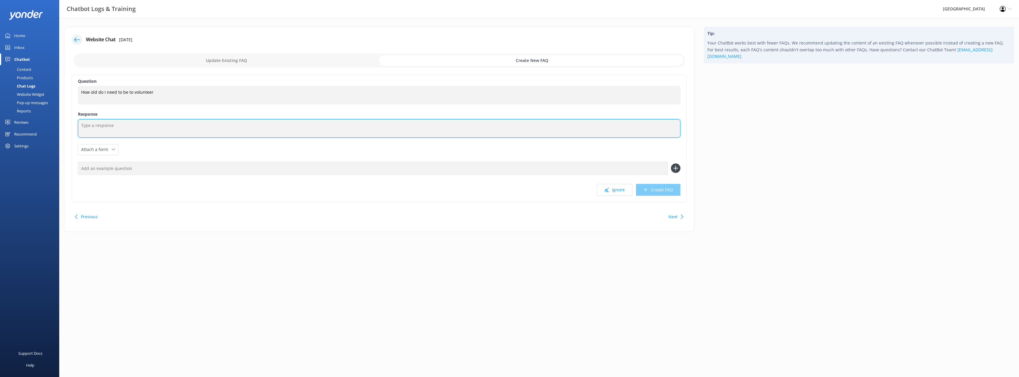
click at [102, 129] on textarea at bounding box center [379, 128] width 603 height 18
paste textarea "If you’re passionate about wildlife, eager to learn, and want to make a differe…"
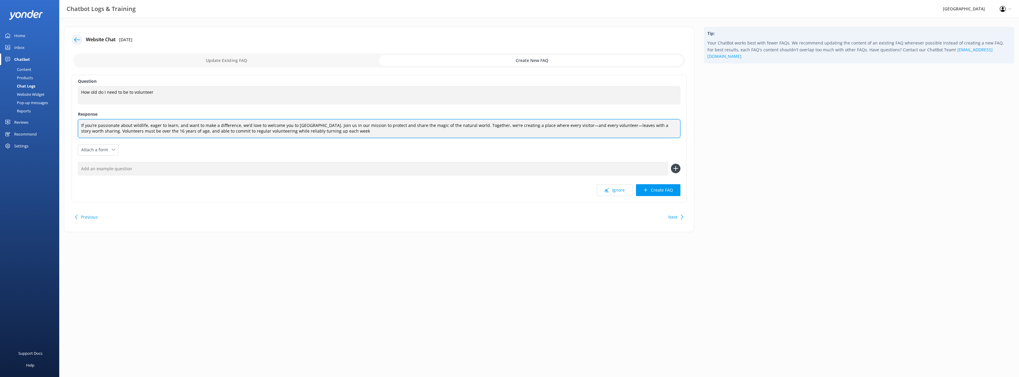
click at [136, 130] on textarea "If you’re passionate about wildlife, eager to learn, and want to make a differe…" at bounding box center [379, 128] width 603 height 19
click at [160, 131] on textarea "If you’re passionate about wildlife, eager to learn, and want to make a differe…" at bounding box center [379, 128] width 603 height 19
type textarea "If you’re passionate about wildlife, eager to learn, and want to make a differe…"
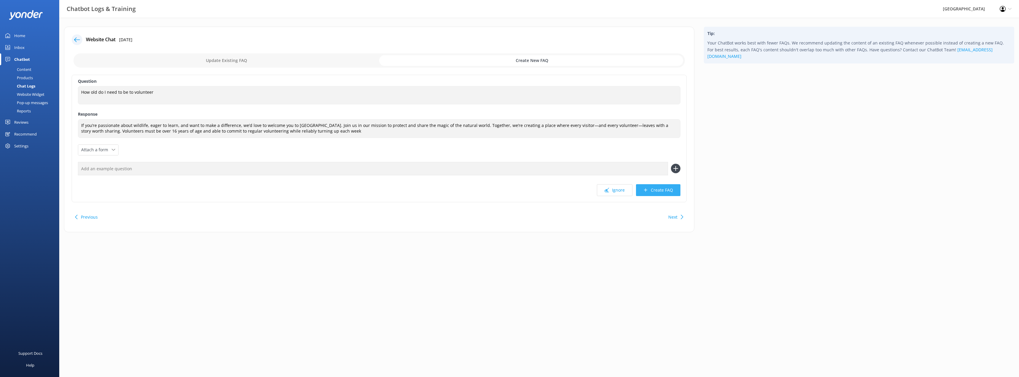
click at [509, 192] on button "Create FAQ" at bounding box center [658, 190] width 44 height 12
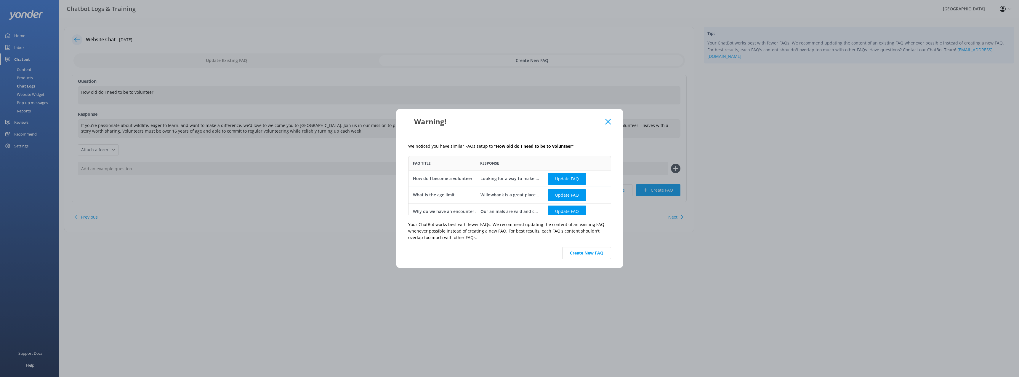
scroll to position [4, 0]
click at [509, 252] on button "Create New FAQ" at bounding box center [586, 253] width 49 height 12
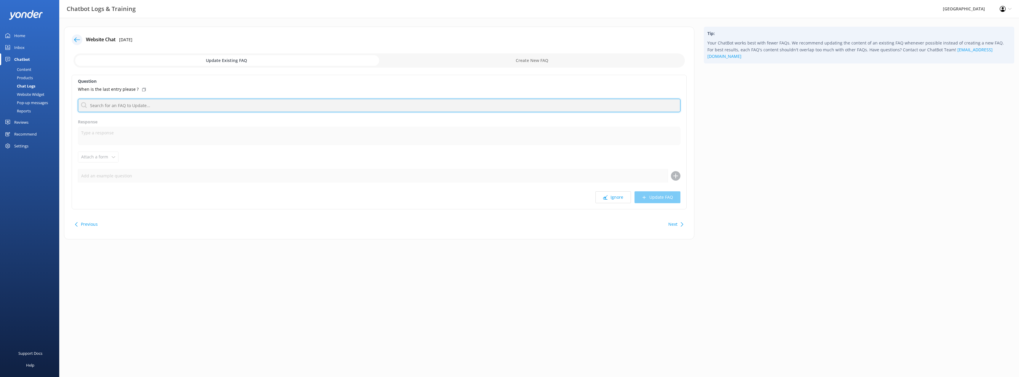
click at [161, 105] on input "text" at bounding box center [379, 105] width 603 height 13
type input "openin"
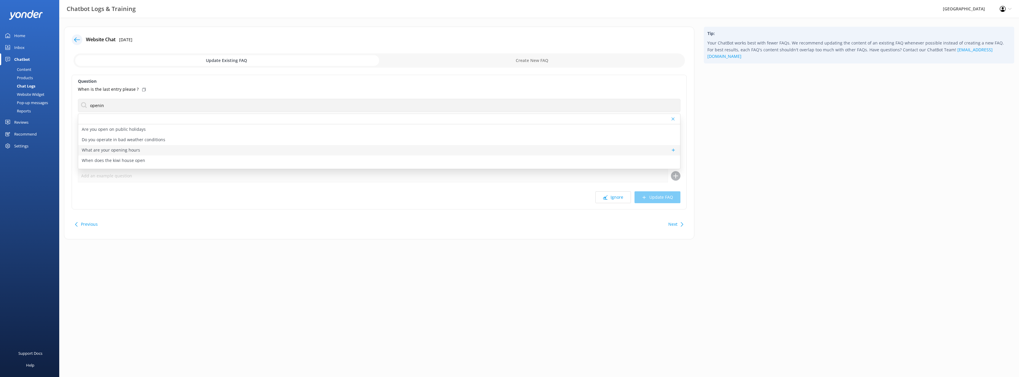
click at [120, 151] on p "What are your opening hours" at bounding box center [111, 150] width 58 height 7
type textarea "[GEOGRAPHIC_DATA] is open every day from 9:30am to 5pm, except on [DATE], when …"
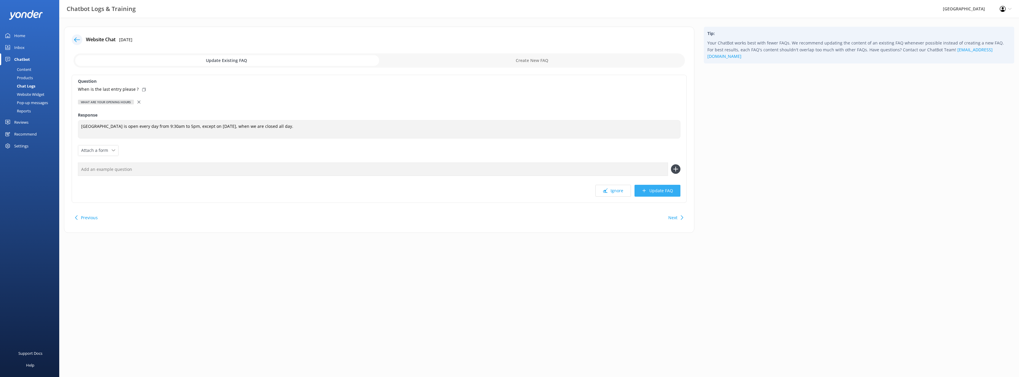
click at [509, 190] on button "Update FAQ" at bounding box center [658, 191] width 46 height 12
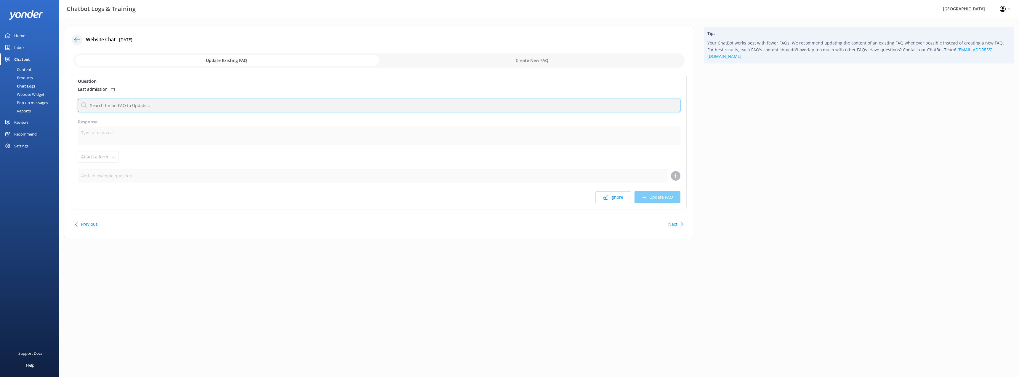
click at [183, 104] on input "text" at bounding box center [379, 105] width 603 height 13
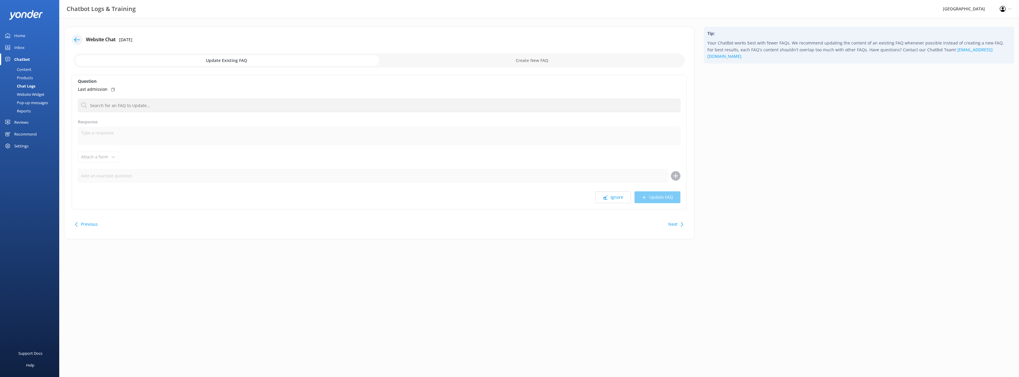
click at [509, 225] on button "Next" at bounding box center [673, 224] width 9 height 12
click at [509, 226] on button "Next" at bounding box center [673, 224] width 9 height 12
click at [509, 195] on button "Ignore" at bounding box center [614, 197] width 36 height 12
click at [509, 224] on button "Next" at bounding box center [673, 224] width 9 height 12
click at [509, 223] on button "Next" at bounding box center [673, 224] width 9 height 12
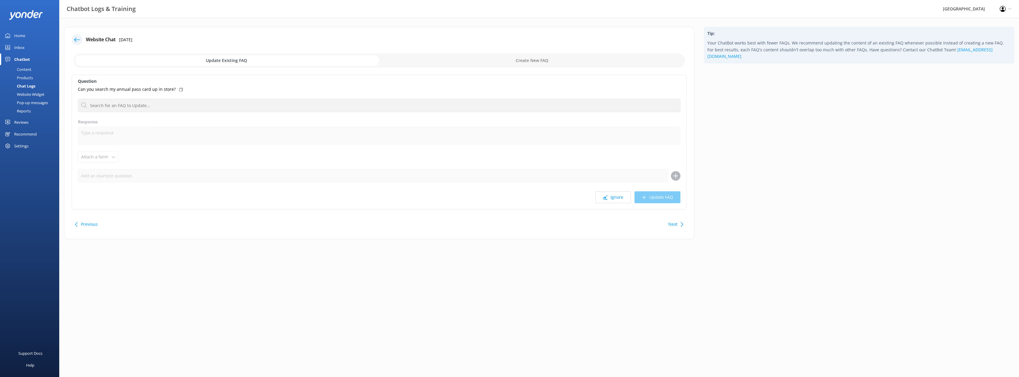
click at [509, 223] on button "Next" at bounding box center [673, 224] width 9 height 12
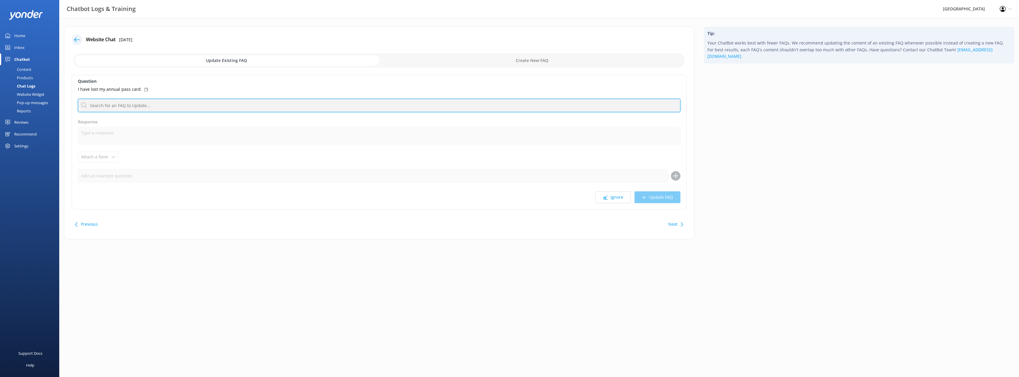
click at [145, 103] on input "text" at bounding box center [379, 105] width 603 height 13
type input "annual pass"
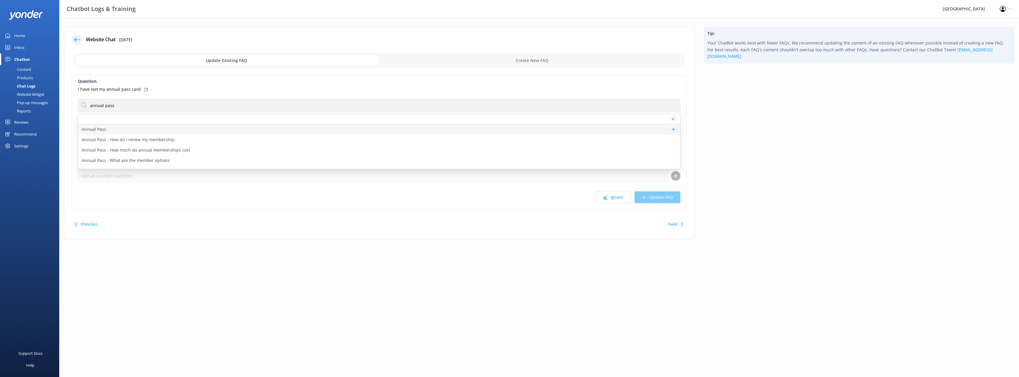
click at [110, 131] on div "Annual Pass" at bounding box center [379, 129] width 602 height 10
type textarea "The most cost-effective way for frequent visitors is an Annual Pass. Annual pas…"
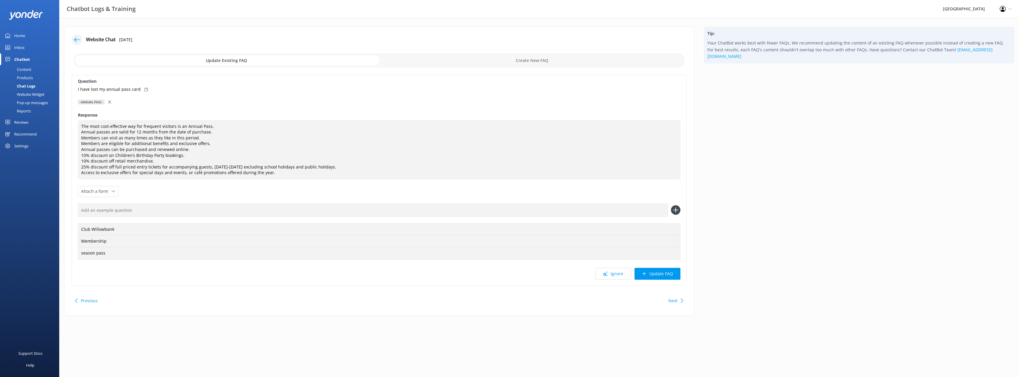
click at [111, 102] on icon at bounding box center [109, 101] width 3 height 3
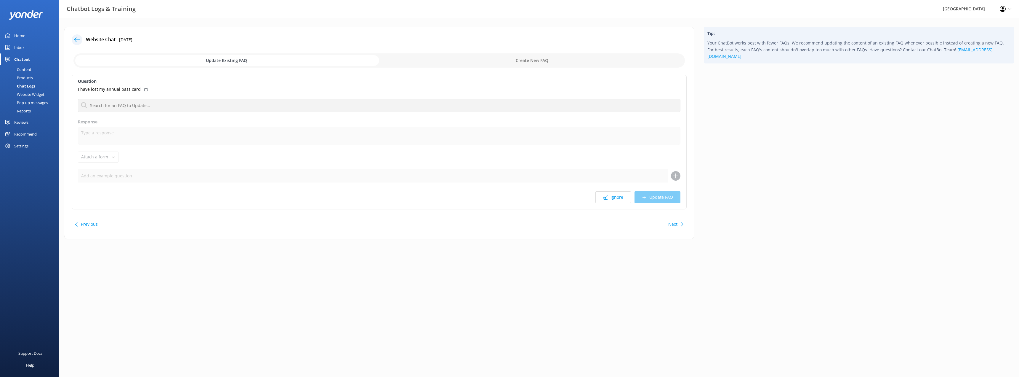
click at [509, 223] on button "Next" at bounding box center [673, 224] width 9 height 12
click at [509, 224] on button "Next" at bounding box center [673, 224] width 9 height 12
click at [509, 226] on button "Next" at bounding box center [673, 224] width 9 height 12
click at [509, 225] on button "Next" at bounding box center [673, 224] width 9 height 12
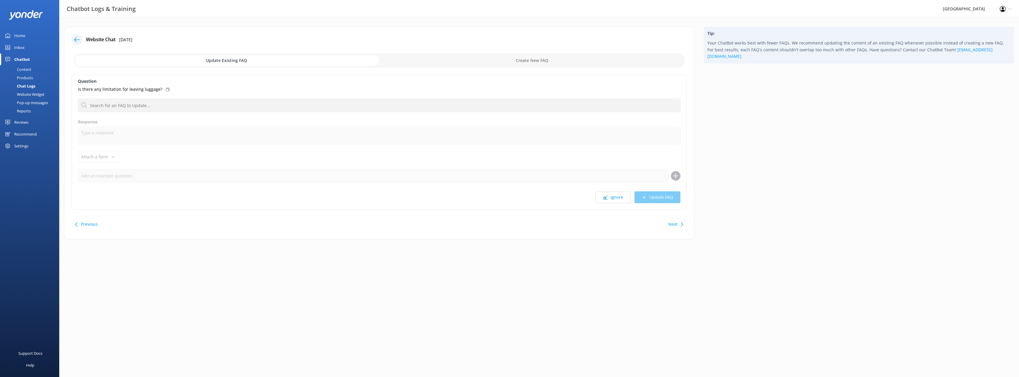
click at [509, 225] on button "Next" at bounding box center [673, 224] width 9 height 12
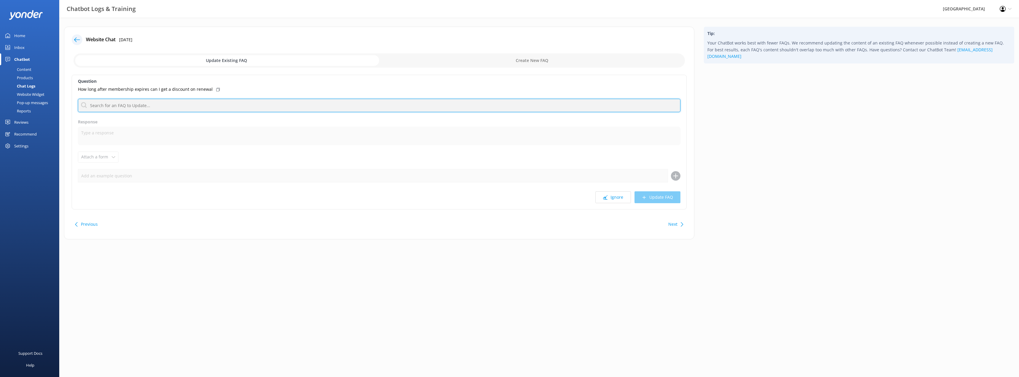
click at [128, 103] on input "text" at bounding box center [379, 105] width 603 height 13
type input "annual pass"
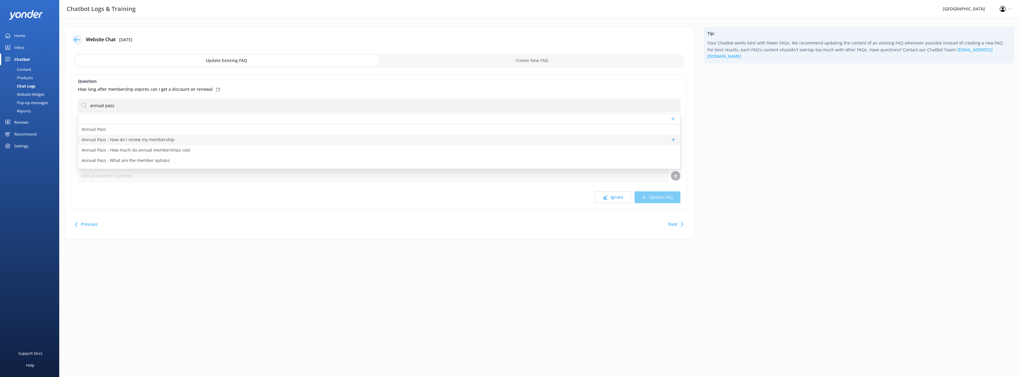
click at [130, 139] on p "Annual Pass - How do I renew my membership" at bounding box center [128, 139] width 93 height 7
type textarea "You can renew your Willowbank membership online to receive a 10% discount at [U…"
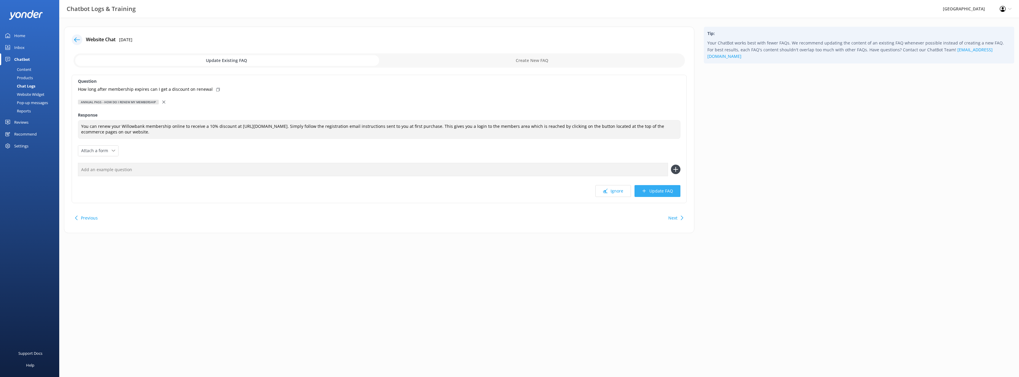
click at [509, 194] on button "Update FAQ" at bounding box center [658, 191] width 46 height 12
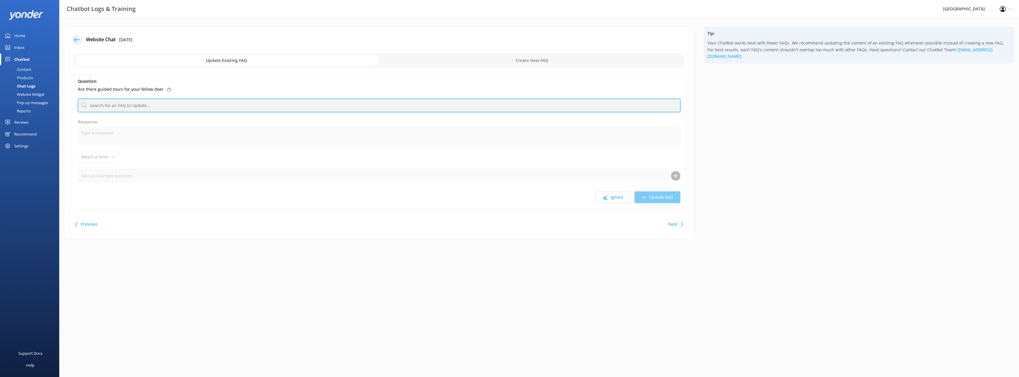
click at [127, 105] on input "text" at bounding box center [379, 105] width 603 height 13
type input "c"
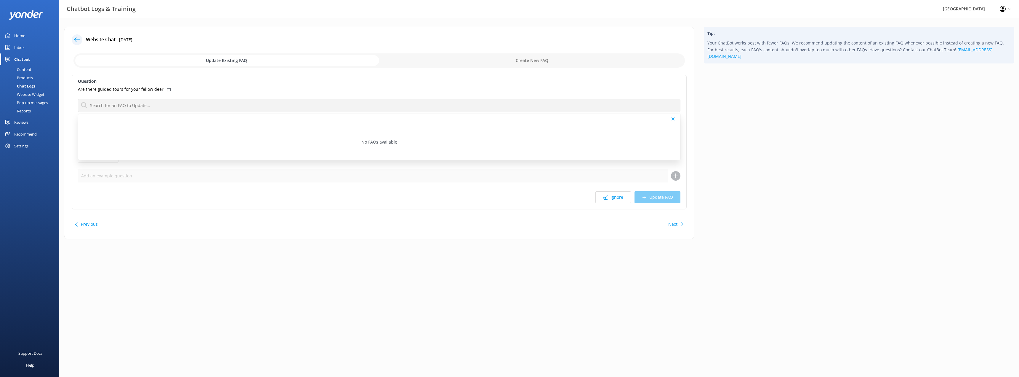
drag, startPoint x: 545, startPoint y: 285, endPoint x: 573, endPoint y: 270, distance: 31.4
click at [509, 282] on html "Chatbot Logs & Training Willowbank Wildlife Reserve Profile Settings Logout Hom…" at bounding box center [509, 188] width 1019 height 377
click at [509, 227] on button "Next" at bounding box center [673, 224] width 9 height 12
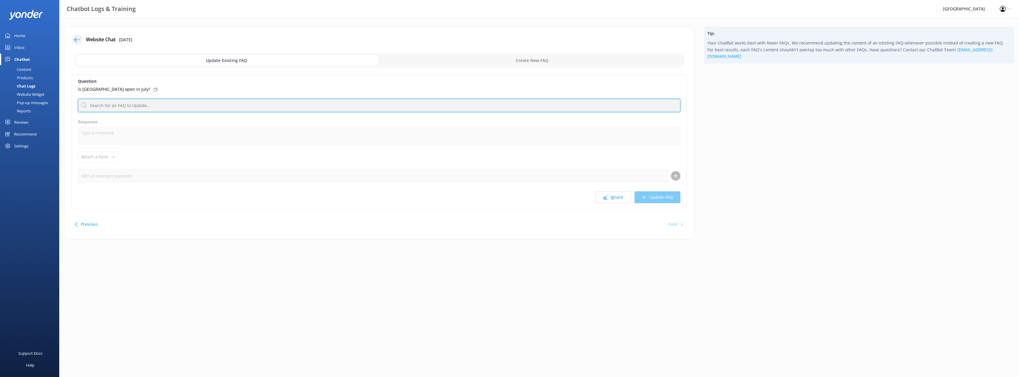
click at [141, 105] on input "text" at bounding box center [379, 105] width 603 height 13
type input "openin"
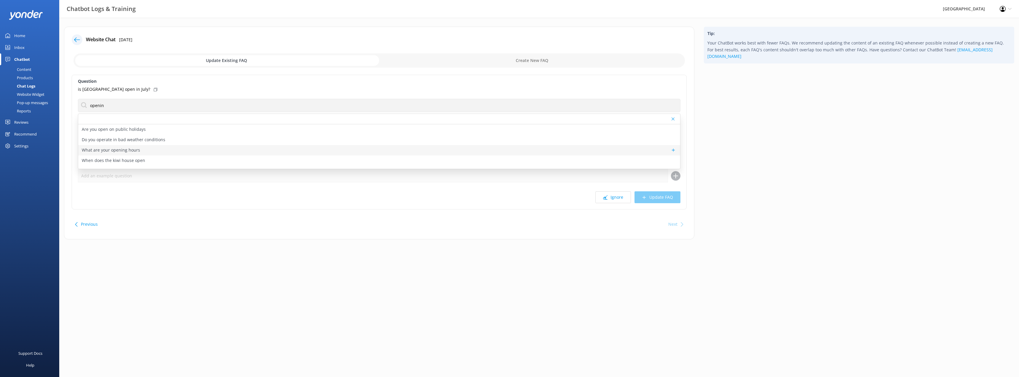
click at [153, 151] on div "What are your opening hours" at bounding box center [379, 150] width 602 height 10
type textarea "[GEOGRAPHIC_DATA] is open every day from 9:30am to 5pm, except on [DATE], when …"
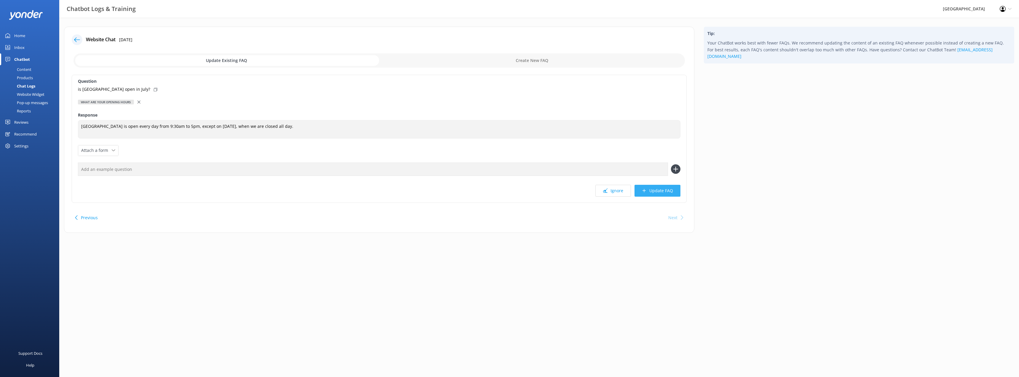
click at [509, 193] on button "Update FAQ" at bounding box center [658, 191] width 46 height 12
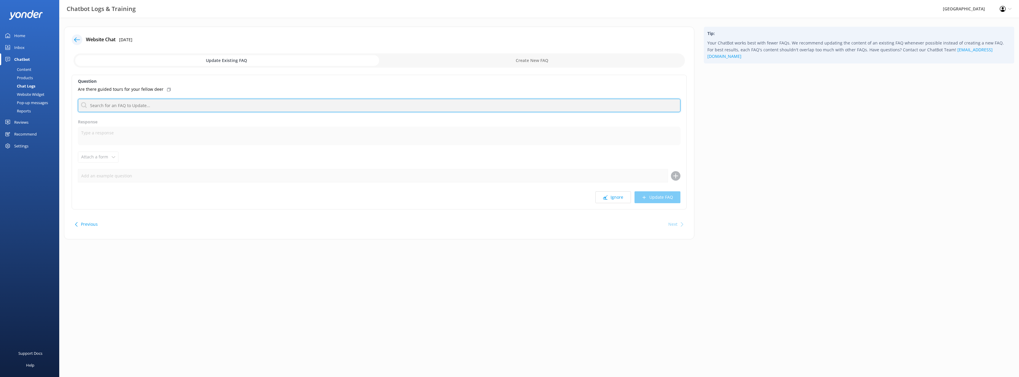
click at [160, 106] on input "text" at bounding box center [379, 105] width 603 height 13
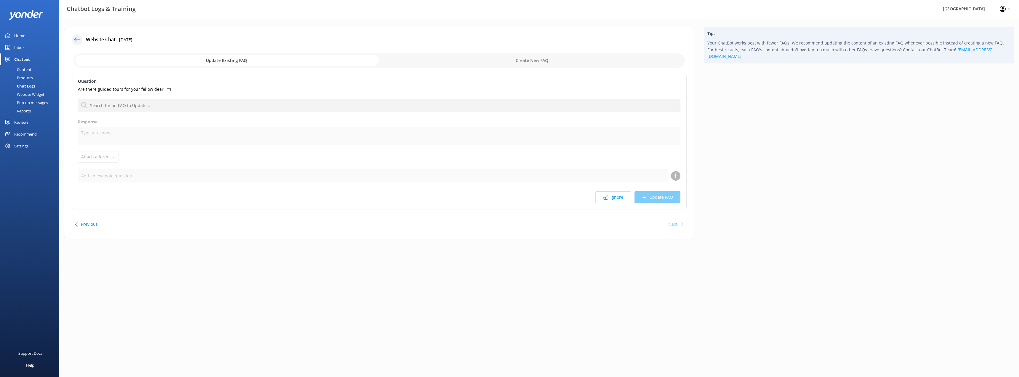
click at [194, 124] on label "Response" at bounding box center [379, 122] width 603 height 7
click at [509, 226] on div "Next" at bounding box center [673, 224] width 9 height 12
click at [86, 224] on button "Previous" at bounding box center [89, 224] width 17 height 12
click at [27, 86] on div "Chat Logs" at bounding box center [20, 86] width 32 height 8
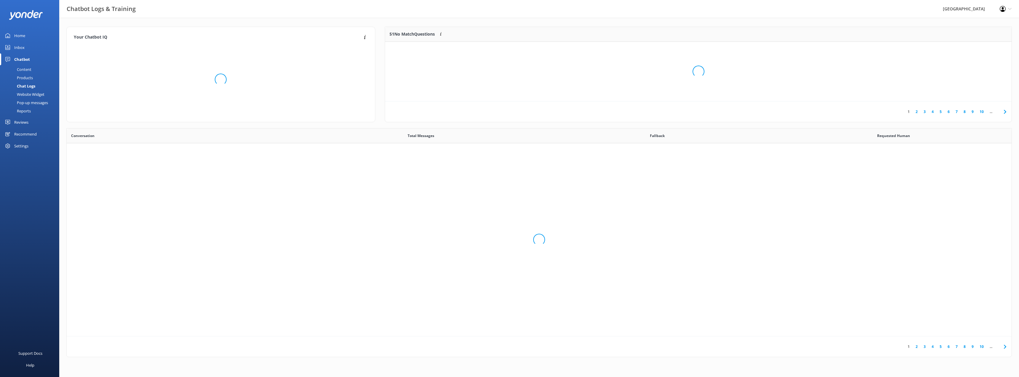
scroll to position [203, 941]
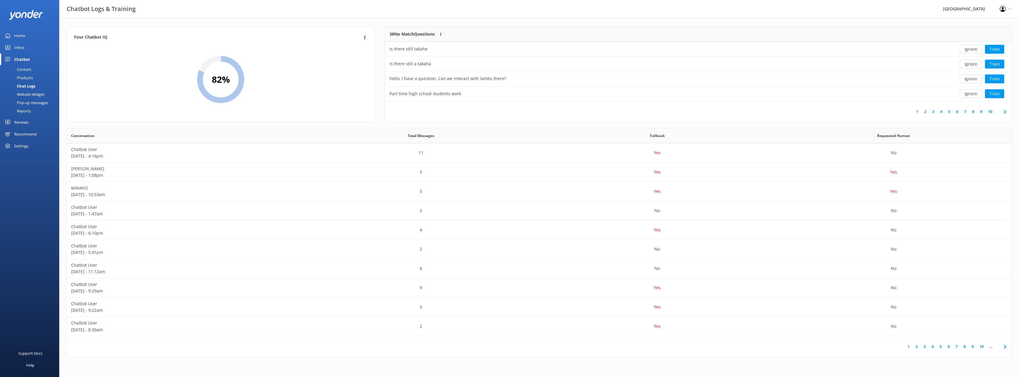
click at [509, 111] on link "2" at bounding box center [926, 112] width 8 height 6
click at [509, 112] on link "3" at bounding box center [934, 112] width 8 height 6
click at [509, 111] on link "4" at bounding box center [942, 112] width 8 height 6
click at [509, 112] on link "5" at bounding box center [950, 112] width 8 height 6
click at [509, 113] on link "6" at bounding box center [958, 112] width 8 height 6
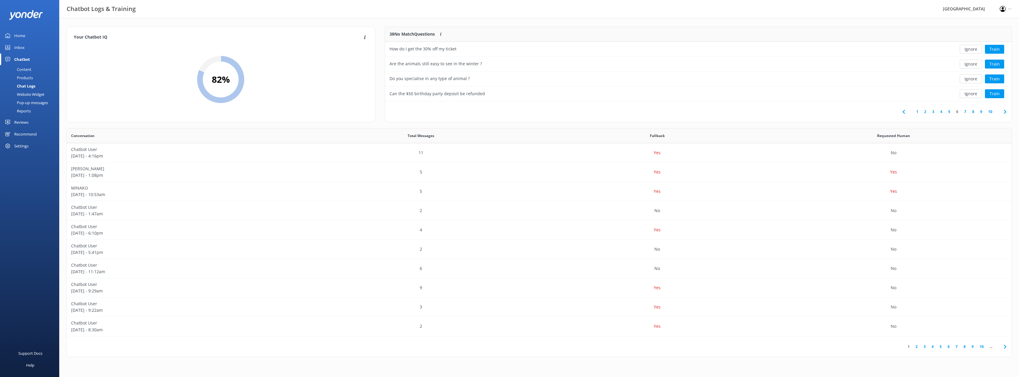
click at [509, 112] on link "7" at bounding box center [966, 112] width 8 height 6
click at [509, 111] on link "8" at bounding box center [974, 112] width 8 height 6
click at [22, 48] on div "Inbox" at bounding box center [19, 47] width 10 height 12
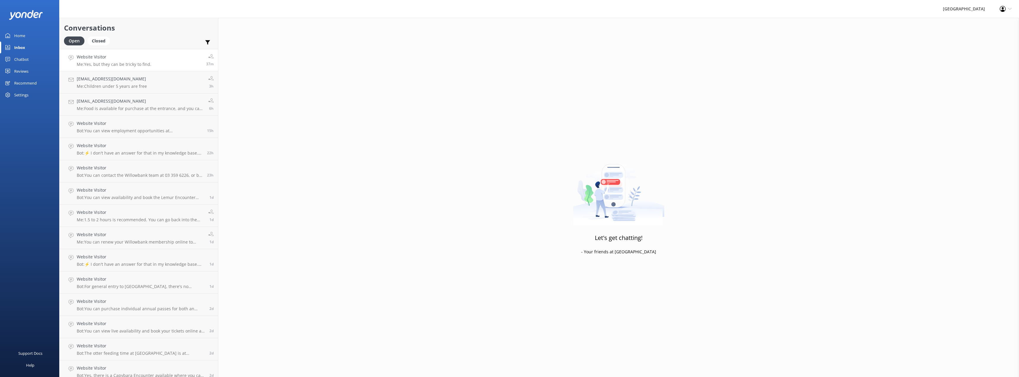
click at [116, 60] on div "Website Visitor Me: Yes, but they can be tricky to find." at bounding box center [114, 60] width 75 height 13
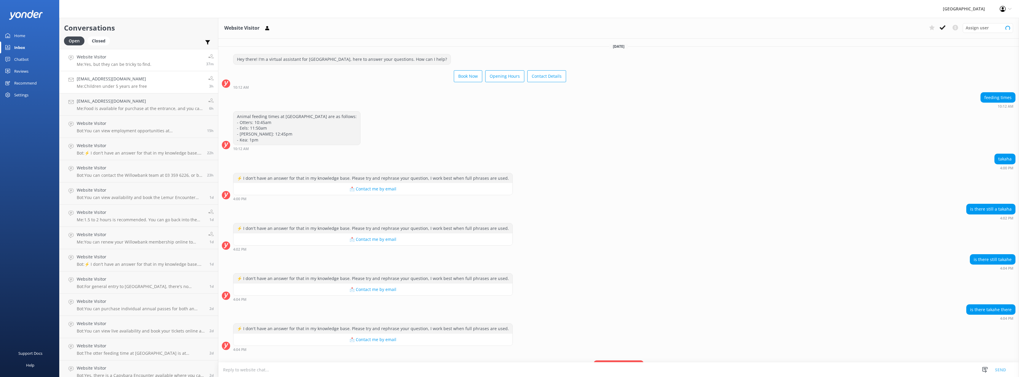
scroll to position [31, 0]
